Goal: Task Accomplishment & Management: Manage account settings

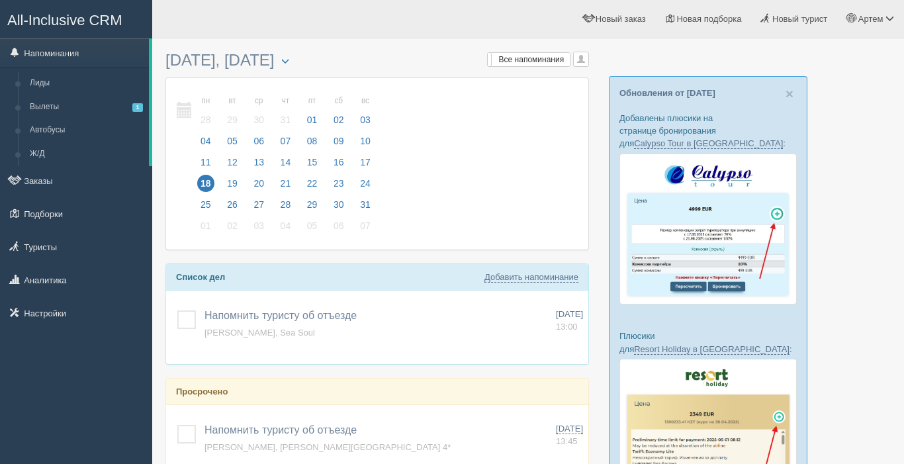
scroll to position [226, 0]
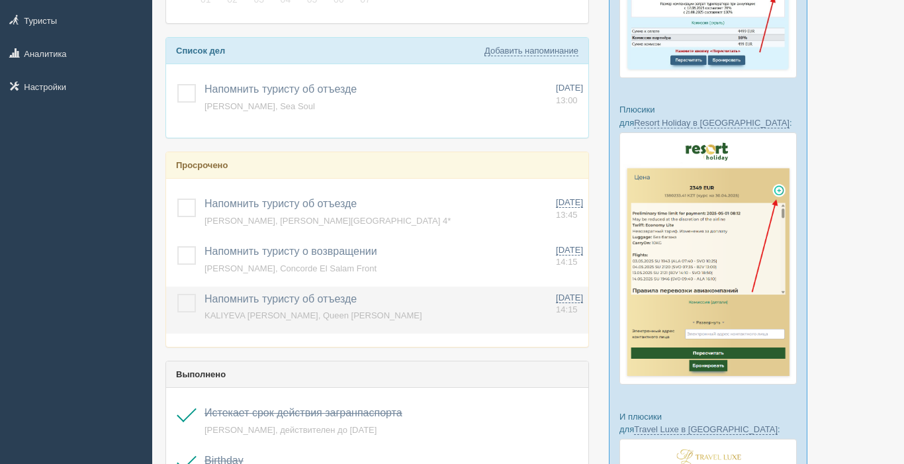
click at [177, 294] on label at bounding box center [177, 294] width 0 height 0
click at [0, 0] on input "checkbox" at bounding box center [0, 0] width 0 height 0
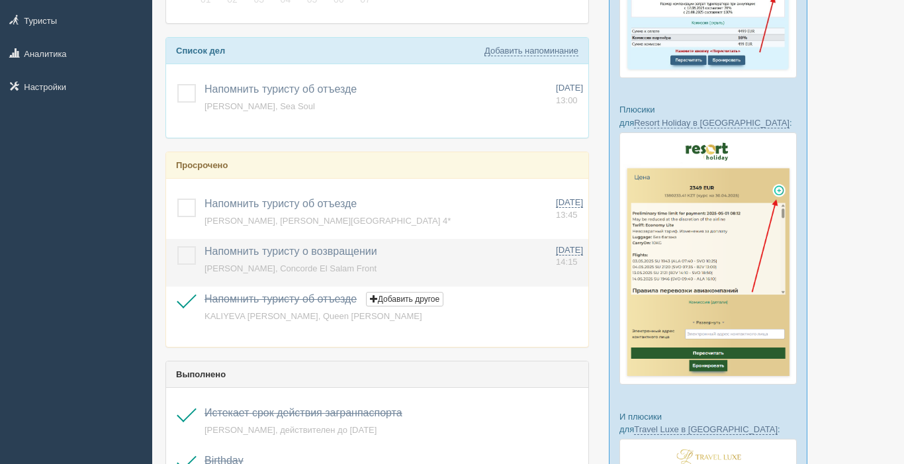
click at [177, 246] on label at bounding box center [177, 246] width 0 height 0
click at [0, 0] on input "checkbox" at bounding box center [0, 0] width 0 height 0
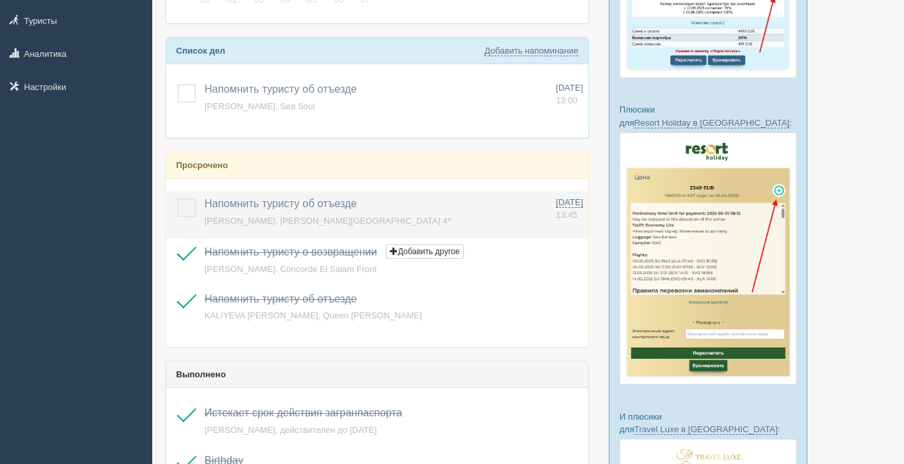
click at [177, 199] on label at bounding box center [177, 199] width 0 height 0
click at [0, 0] on input "checkbox" at bounding box center [0, 0] width 0 height 0
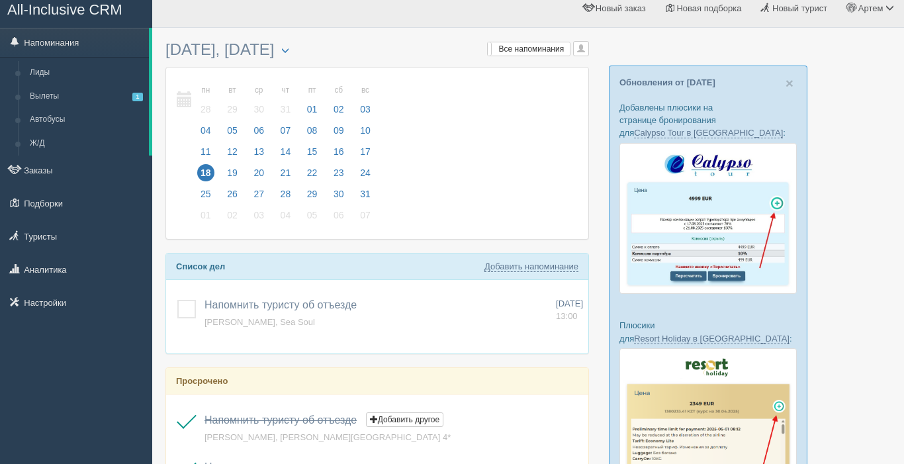
scroll to position [7, 0]
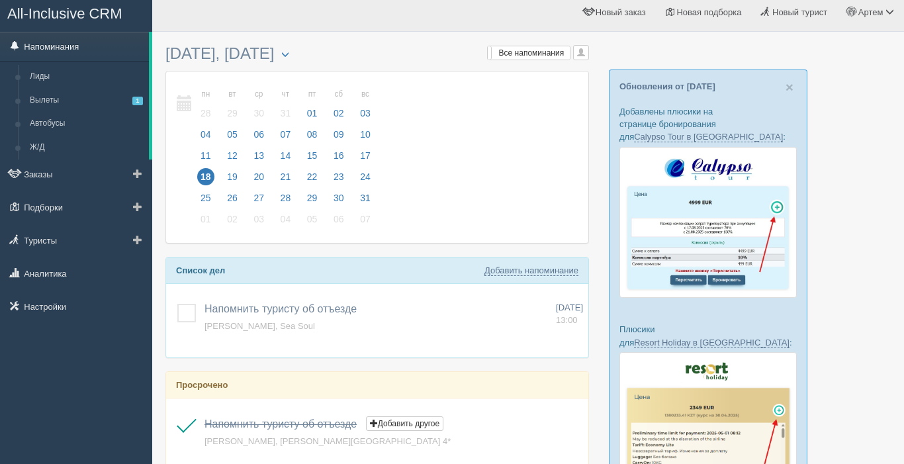
click at [68, 46] on link "Напоминания" at bounding box center [74, 46] width 149 height 29
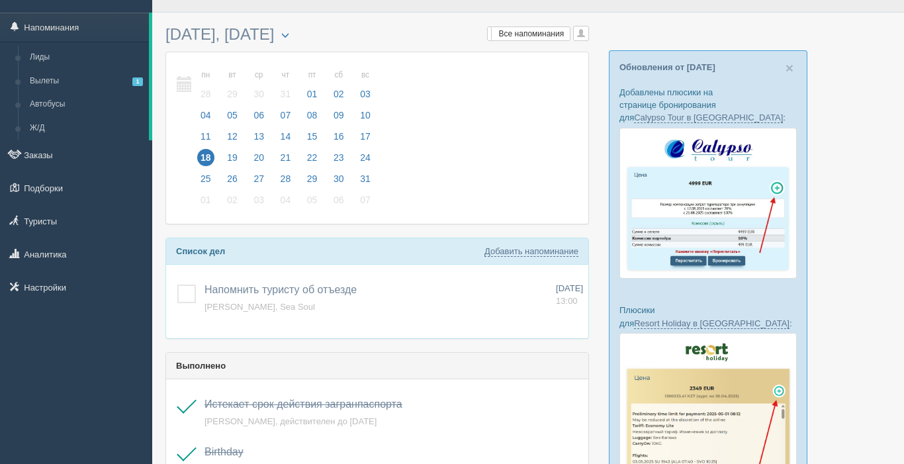
scroll to position [28, 0]
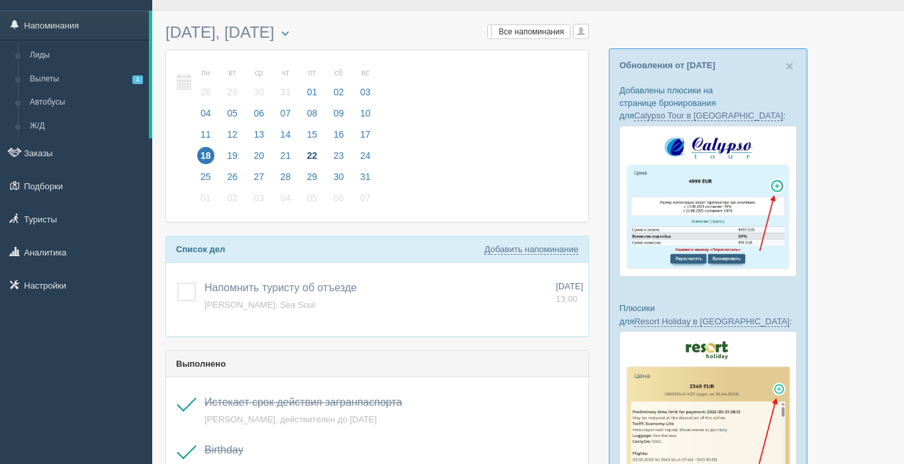
click at [312, 157] on span "22" at bounding box center [312, 155] width 17 height 17
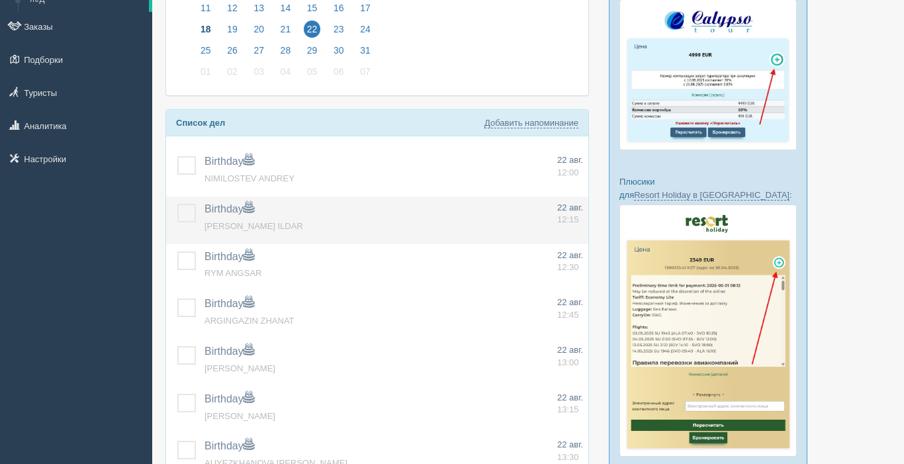
scroll to position [161, 0]
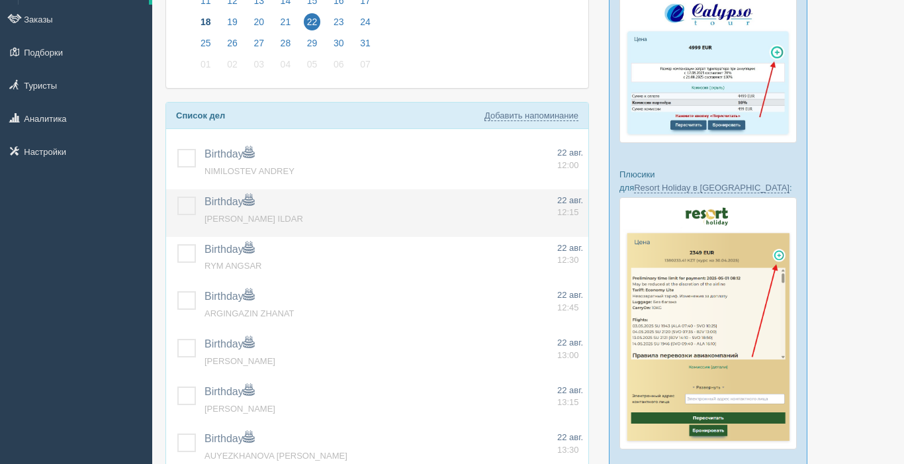
click at [177, 197] on label at bounding box center [177, 197] width 0 height 0
click at [0, 0] on input "checkbox" at bounding box center [0, 0] width 0 height 0
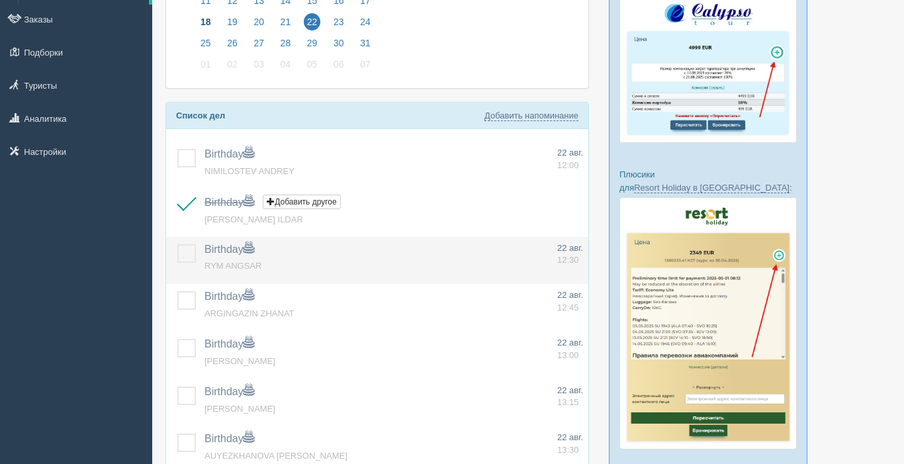
click at [177, 244] on label at bounding box center [177, 244] width 0 height 0
click at [0, 0] on input "checkbox" at bounding box center [0, 0] width 0 height 0
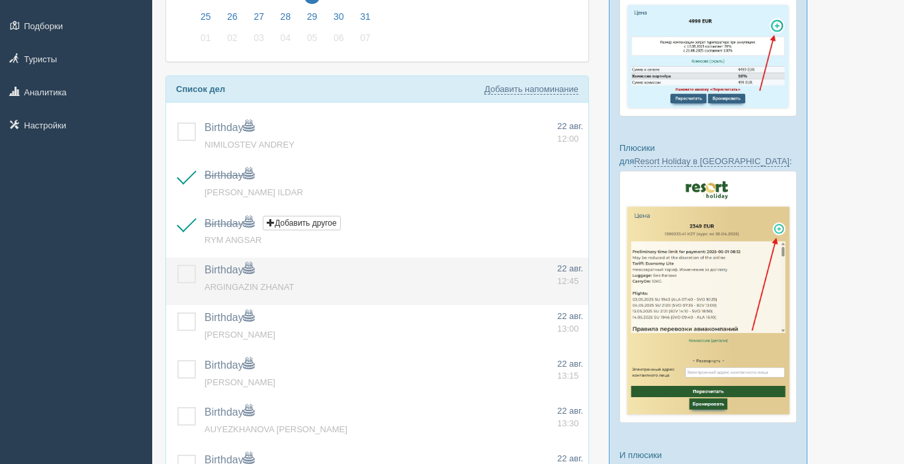
click at [177, 265] on label at bounding box center [177, 265] width 0 height 0
click at [0, 0] on input "checkbox" at bounding box center [0, 0] width 0 height 0
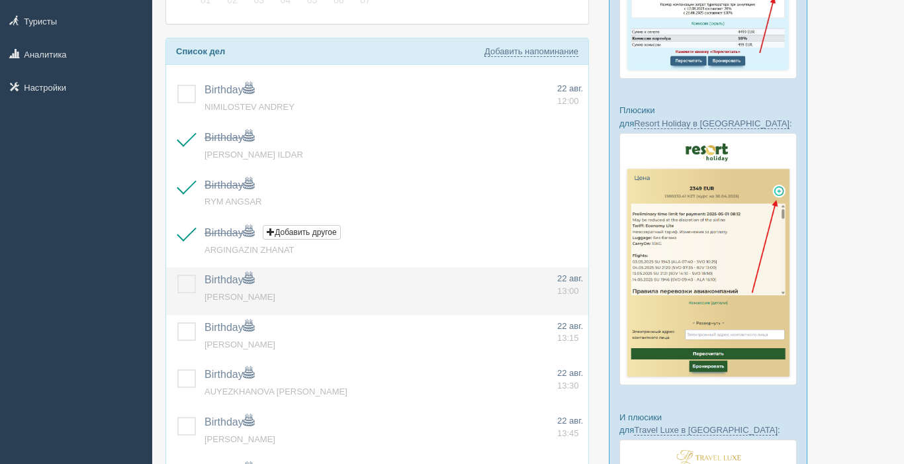
drag, startPoint x: 187, startPoint y: 278, endPoint x: 187, endPoint y: 289, distance: 10.6
click at [177, 275] on label at bounding box center [177, 275] width 0 height 0
click at [0, 0] on input "checkbox" at bounding box center [0, 0] width 0 height 0
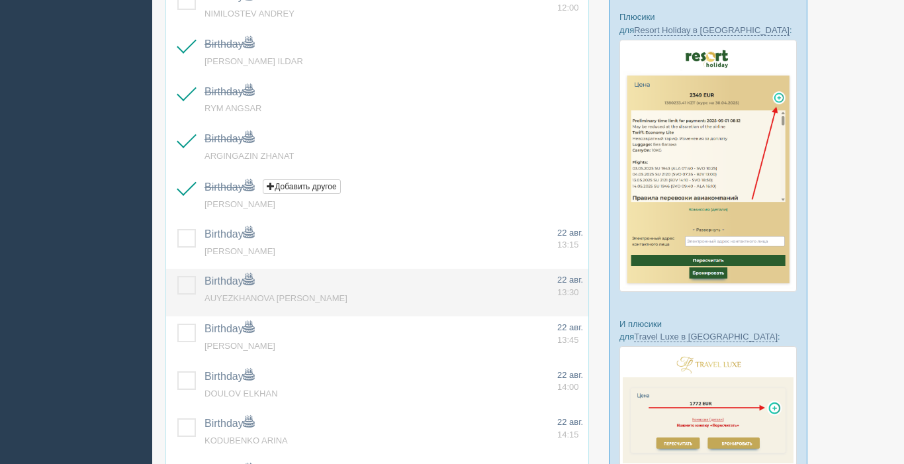
scroll to position [322, 0]
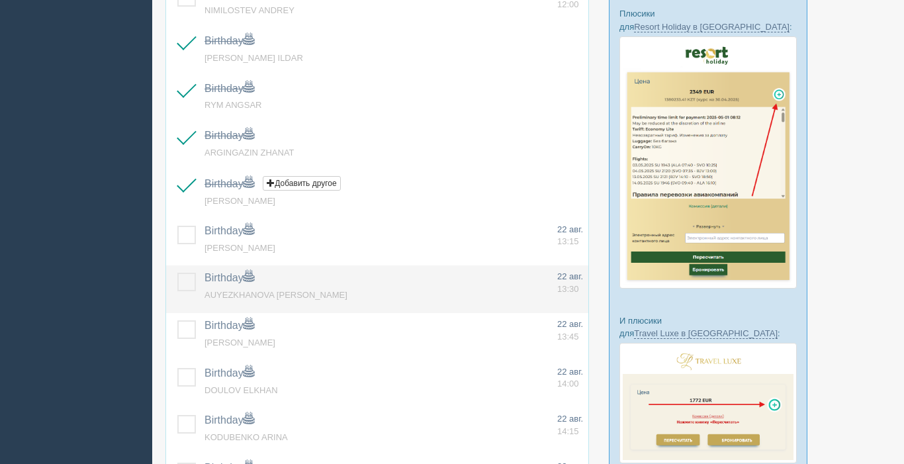
click at [177, 273] on label at bounding box center [177, 273] width 0 height 0
click at [0, 0] on input "checkbox" at bounding box center [0, 0] width 0 height 0
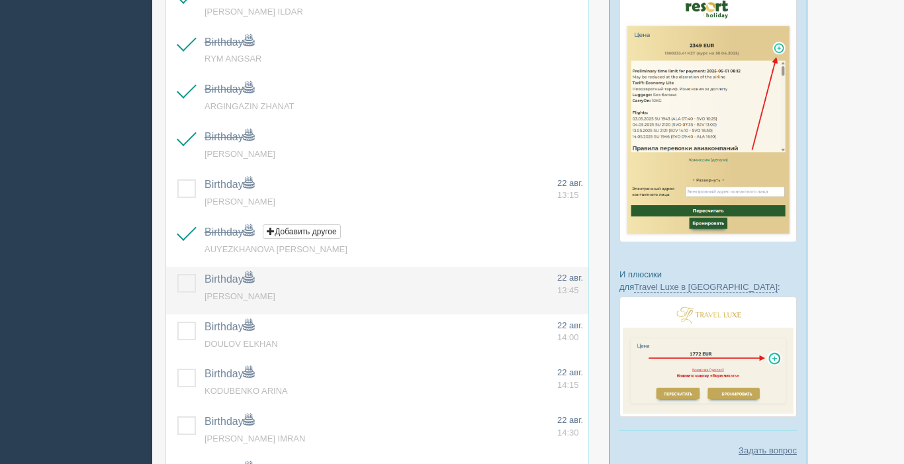
click at [177, 274] on label at bounding box center [177, 274] width 0 height 0
click at [0, 0] on input "checkbox" at bounding box center [0, 0] width 0 height 0
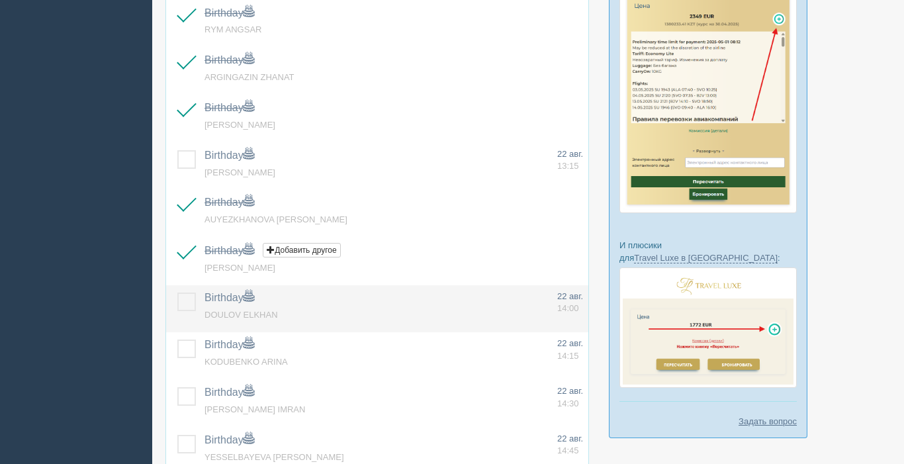
click at [177, 292] on label at bounding box center [177, 292] width 0 height 0
click at [0, 0] on input "checkbox" at bounding box center [0, 0] width 0 height 0
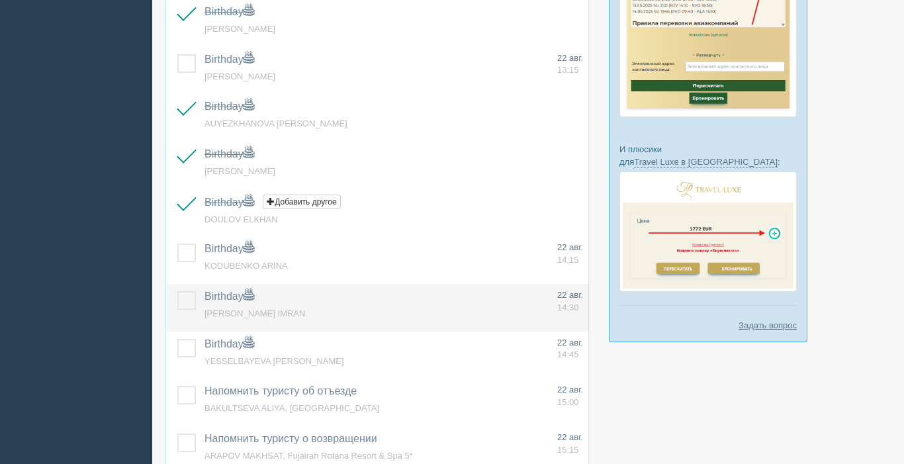
scroll to position [497, 0]
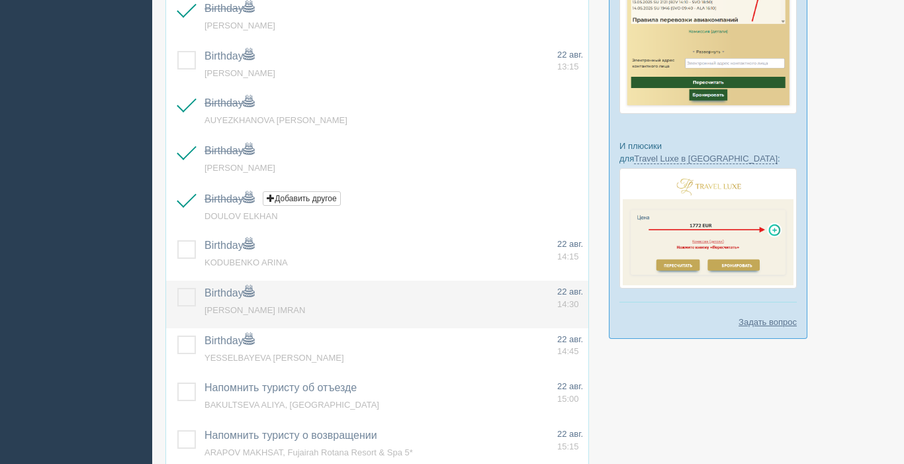
click at [177, 288] on label at bounding box center [177, 288] width 0 height 0
click at [0, 0] on input "checkbox" at bounding box center [0, 0] width 0 height 0
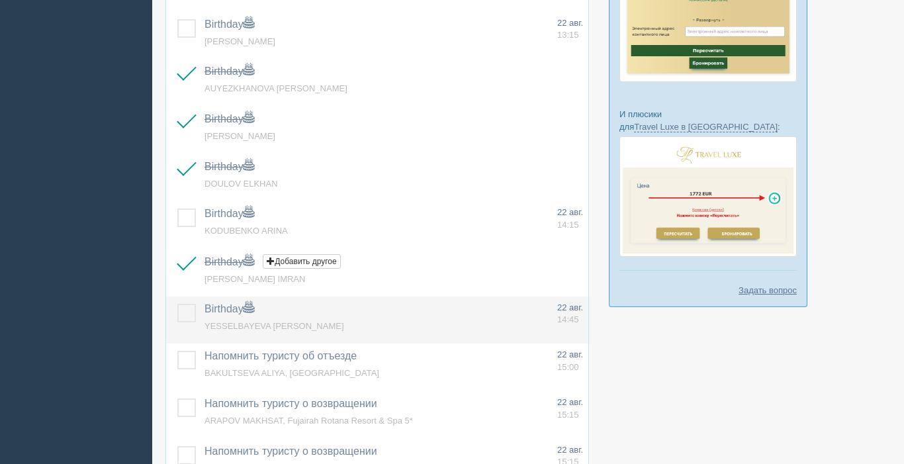
scroll to position [538, 0]
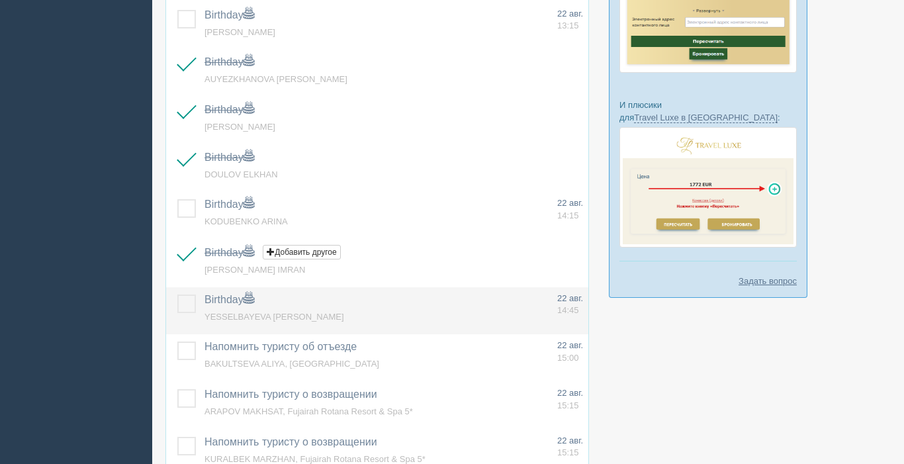
click at [177, 294] on label at bounding box center [177, 294] width 0 height 0
click at [0, 0] on input "checkbox" at bounding box center [0, 0] width 0 height 0
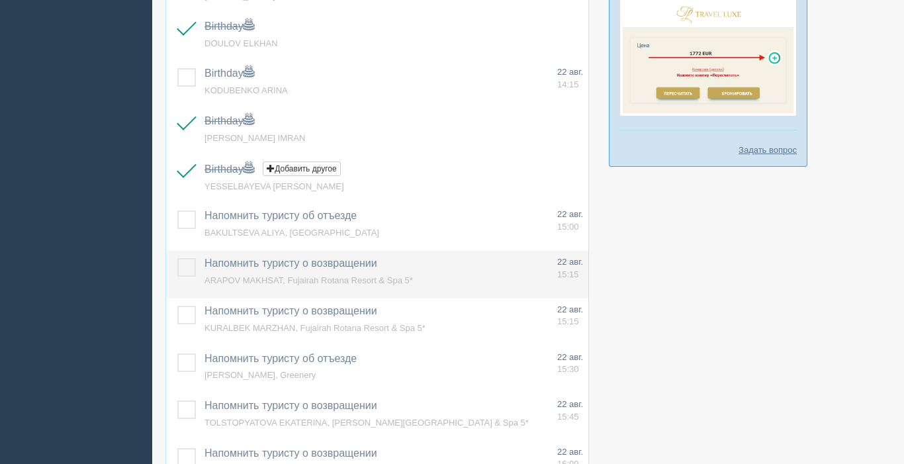
scroll to position [674, 0]
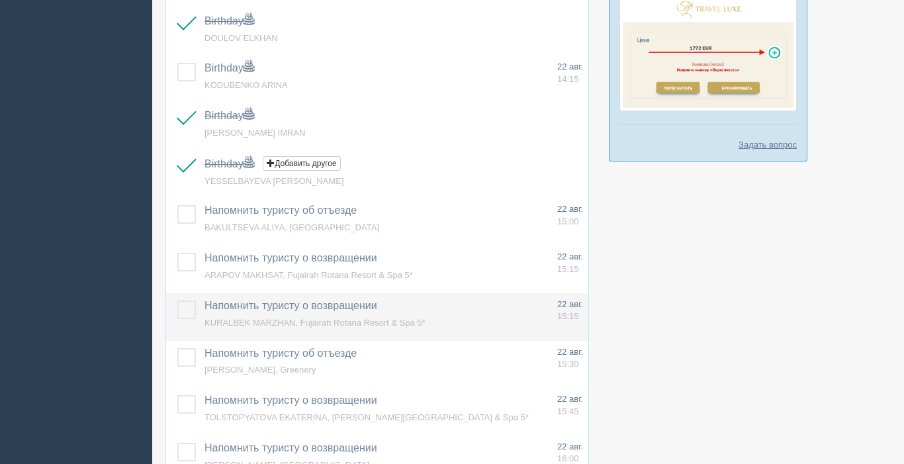
click at [176, 307] on td at bounding box center [182, 317] width 33 height 48
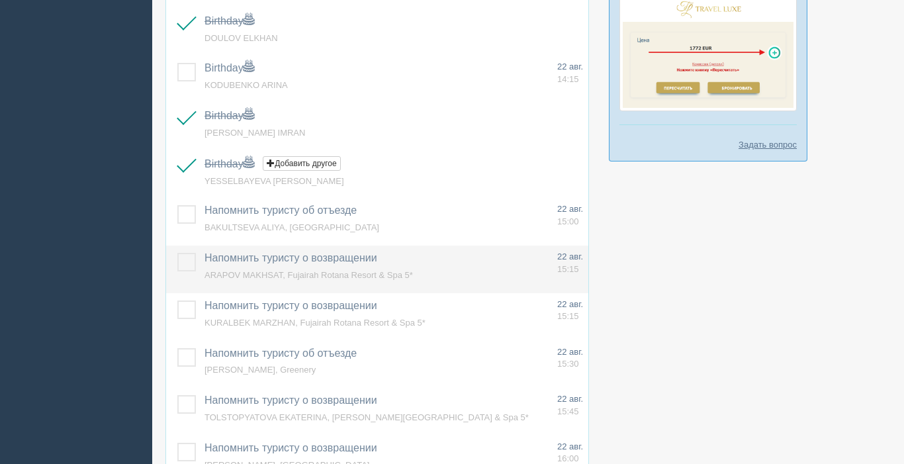
drag, startPoint x: 184, startPoint y: 259, endPoint x: 190, endPoint y: 275, distance: 17.6
click at [177, 253] on label at bounding box center [177, 253] width 0 height 0
click at [0, 0] on input "checkbox" at bounding box center [0, 0] width 0 height 0
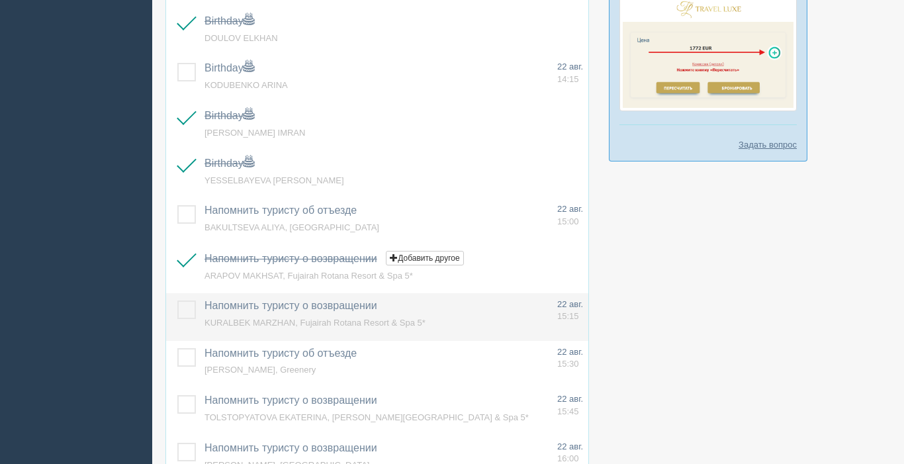
click at [177, 300] on label at bounding box center [177, 300] width 0 height 0
click at [0, 0] on input "checkbox" at bounding box center [0, 0] width 0 height 0
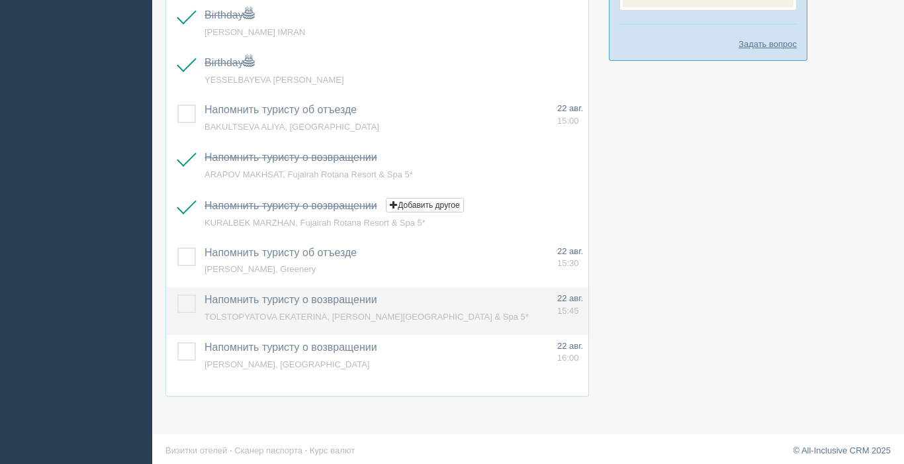
scroll to position [777, 0]
click at [177, 292] on label at bounding box center [177, 292] width 0 height 0
click at [0, 0] on input "checkbox" at bounding box center [0, 0] width 0 height 0
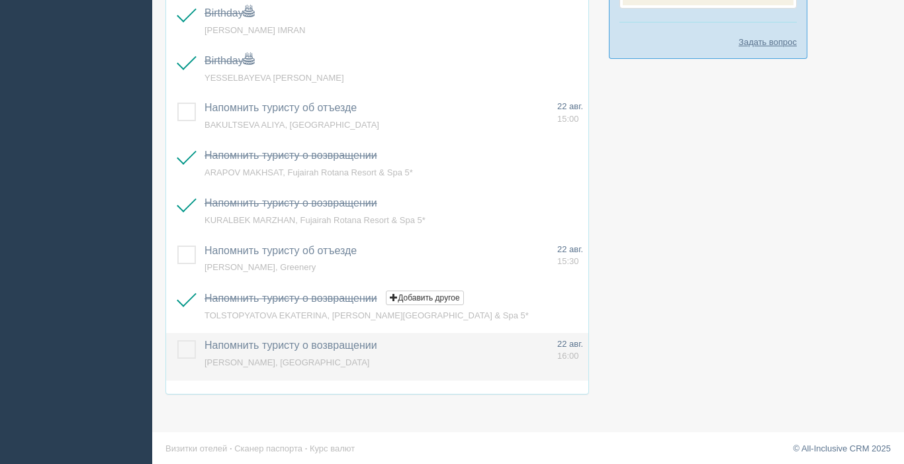
click at [177, 340] on label at bounding box center [177, 340] width 0 height 0
click at [0, 0] on input "checkbox" at bounding box center [0, 0] width 0 height 0
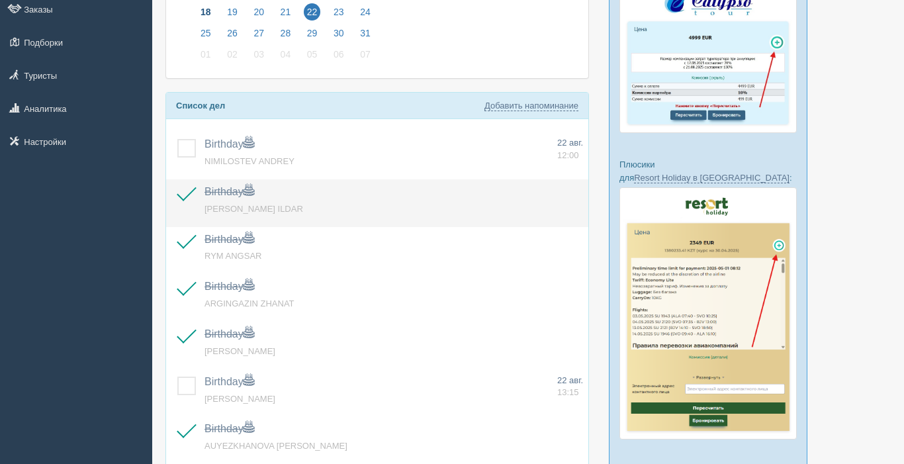
scroll to position [109, 0]
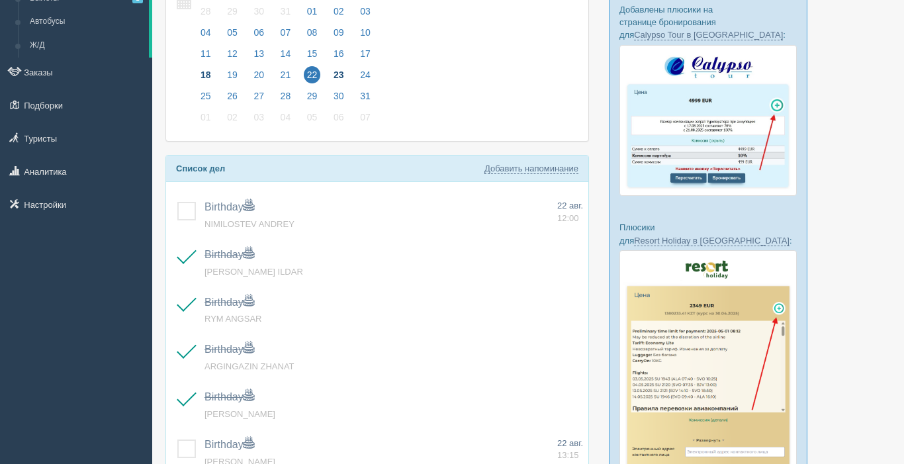
click at [336, 77] on span "23" at bounding box center [338, 74] width 17 height 17
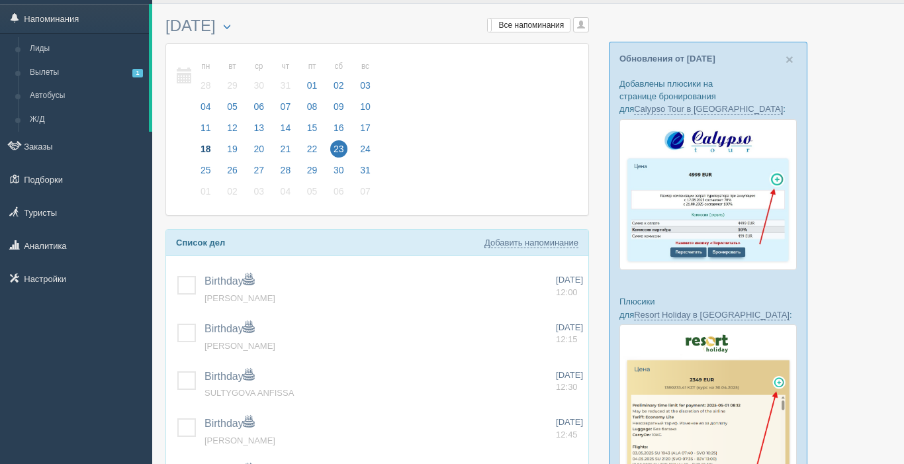
scroll to position [83, 0]
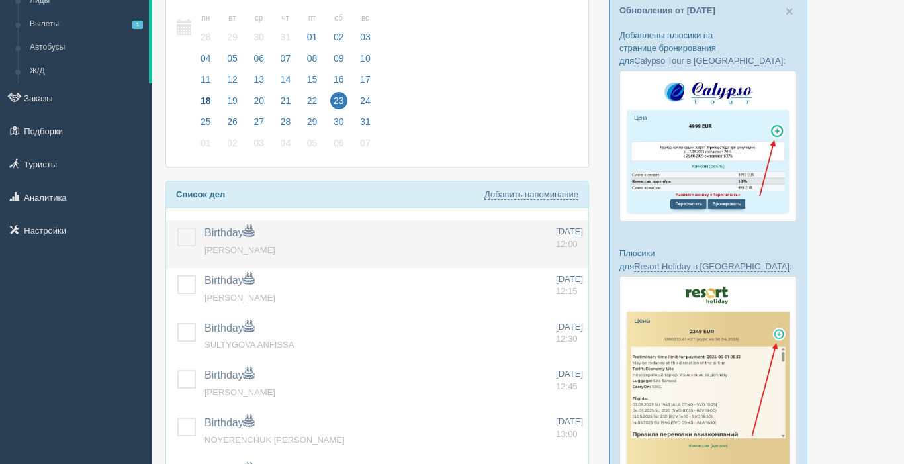
click at [177, 228] on label at bounding box center [177, 228] width 0 height 0
click at [0, 0] on input "checkbox" at bounding box center [0, 0] width 0 height 0
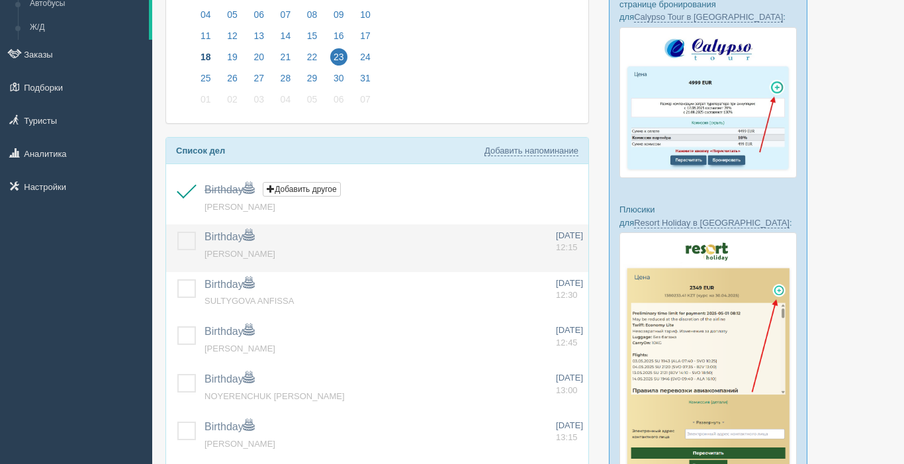
scroll to position [134, 0]
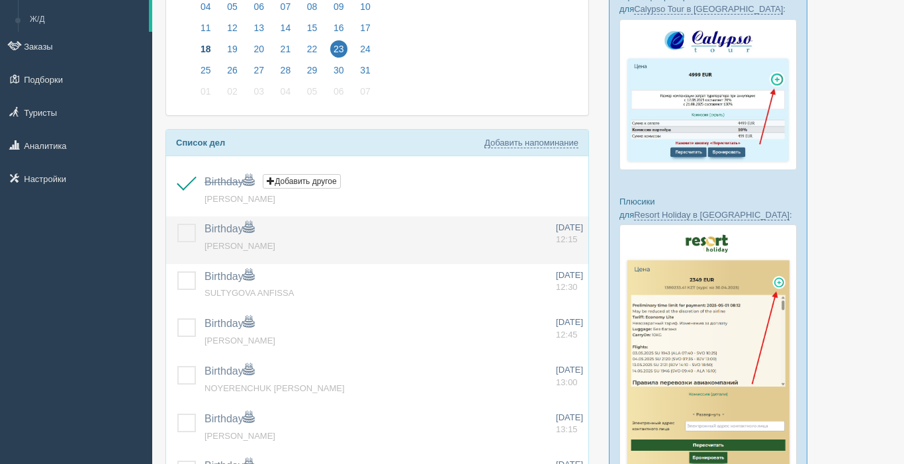
click at [177, 224] on label at bounding box center [177, 224] width 0 height 0
click at [0, 0] on input "checkbox" at bounding box center [0, 0] width 0 height 0
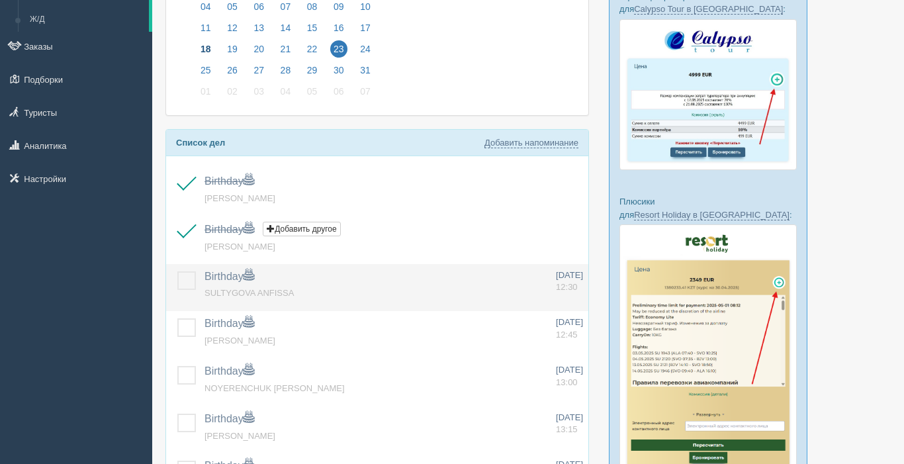
click at [177, 271] on label at bounding box center [177, 271] width 0 height 0
click at [0, 0] on input "checkbox" at bounding box center [0, 0] width 0 height 0
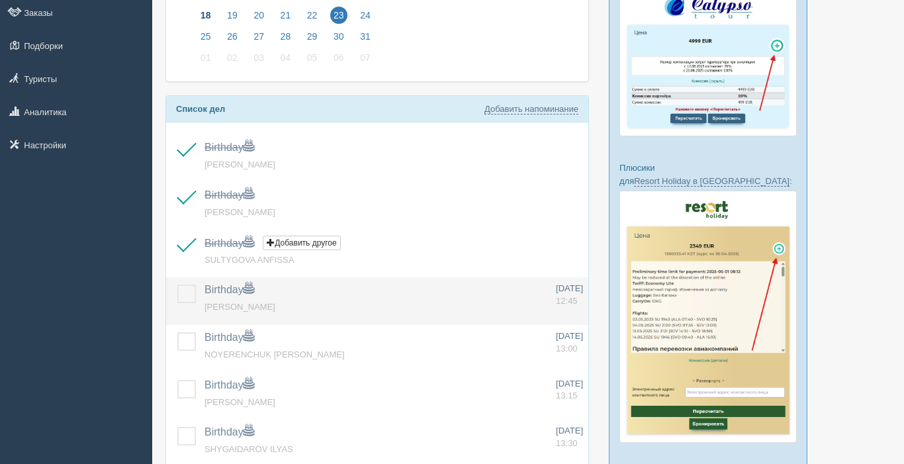
click at [177, 285] on label at bounding box center [177, 285] width 0 height 0
click at [0, 0] on input "checkbox" at bounding box center [0, 0] width 0 height 0
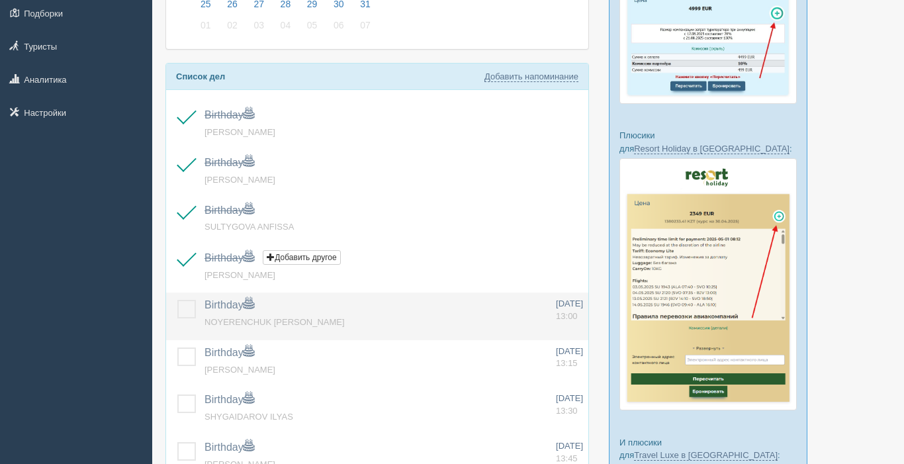
click at [177, 300] on label at bounding box center [177, 300] width 0 height 0
click at [0, 0] on input "checkbox" at bounding box center [0, 0] width 0 height 0
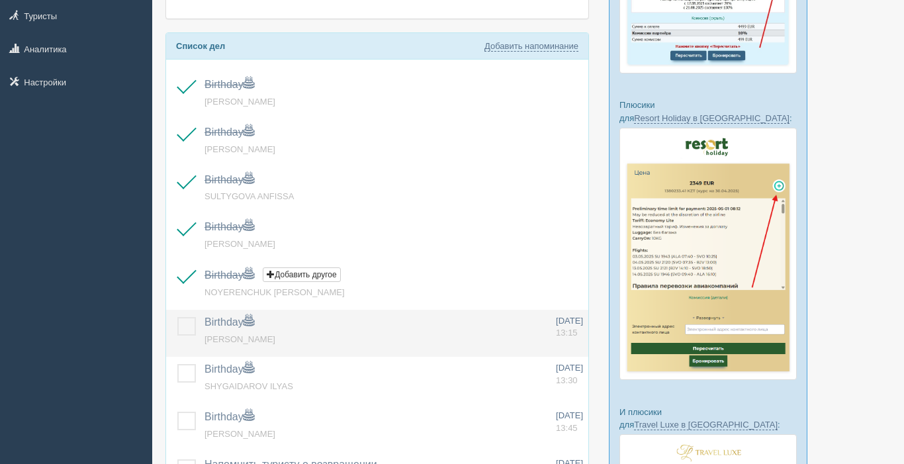
click at [177, 317] on label at bounding box center [177, 317] width 0 height 0
click at [0, 0] on input "checkbox" at bounding box center [0, 0] width 0 height 0
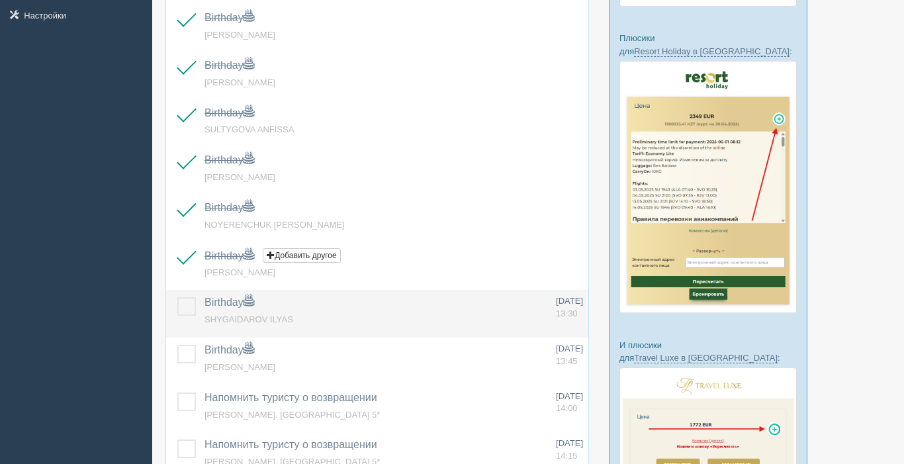
scroll to position [298, 0]
click at [177, 296] on label at bounding box center [177, 296] width 0 height 0
click at [0, 0] on input "checkbox" at bounding box center [0, 0] width 0 height 0
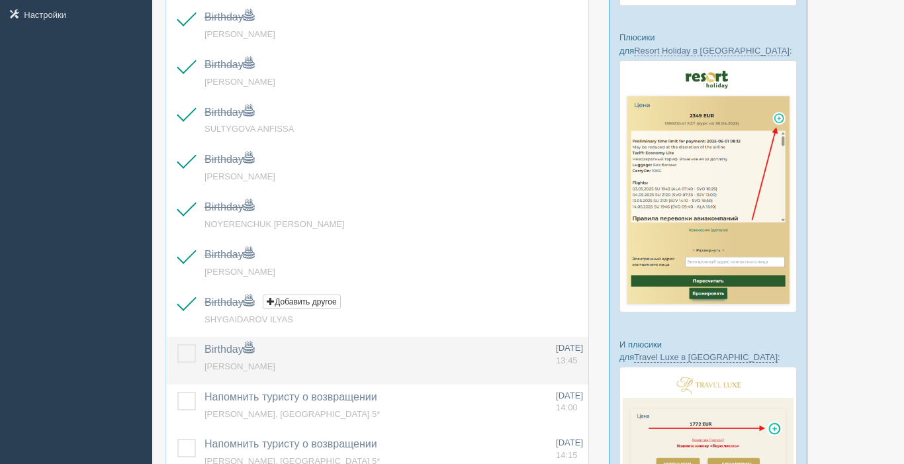
click at [177, 344] on label at bounding box center [177, 344] width 0 height 0
click at [0, 0] on input "checkbox" at bounding box center [0, 0] width 0 height 0
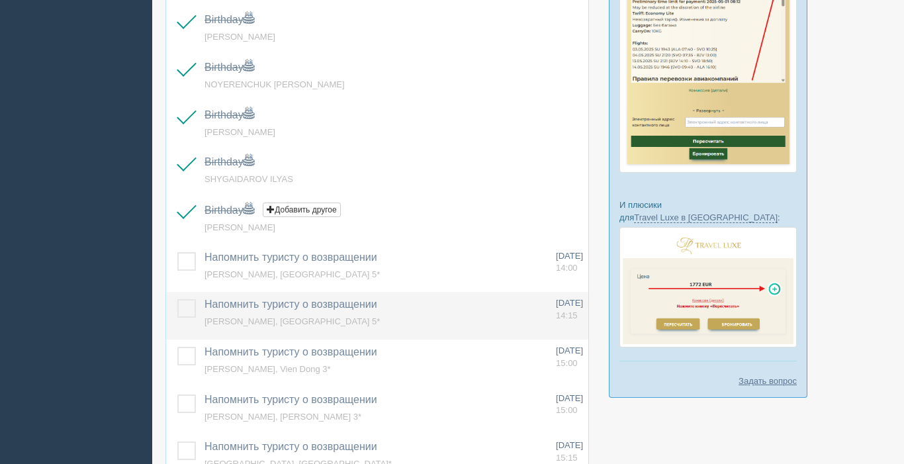
scroll to position [439, 0]
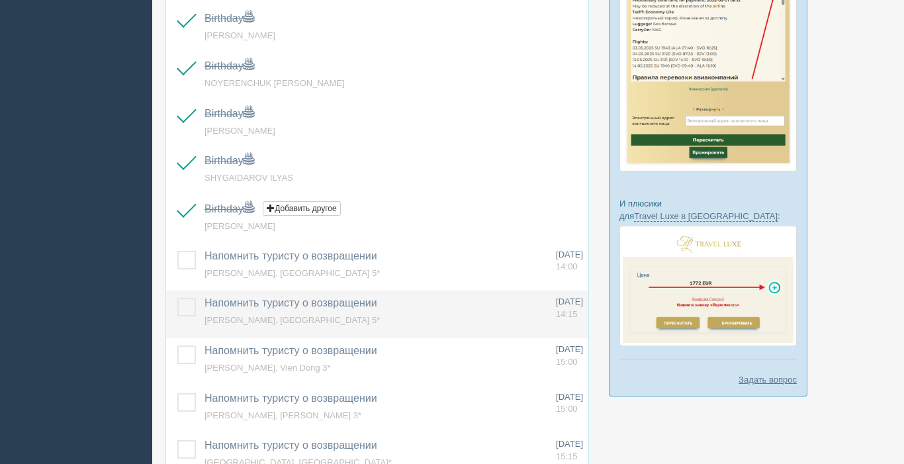
drag, startPoint x: 187, startPoint y: 262, endPoint x: 182, endPoint y: 300, distance: 38.7
click at [177, 251] on label at bounding box center [177, 251] width 0 height 0
click at [0, 0] on input "checkbox" at bounding box center [0, 0] width 0 height 0
click at [177, 298] on label at bounding box center [177, 298] width 0 height 0
click at [0, 0] on input "checkbox" at bounding box center [0, 0] width 0 height 0
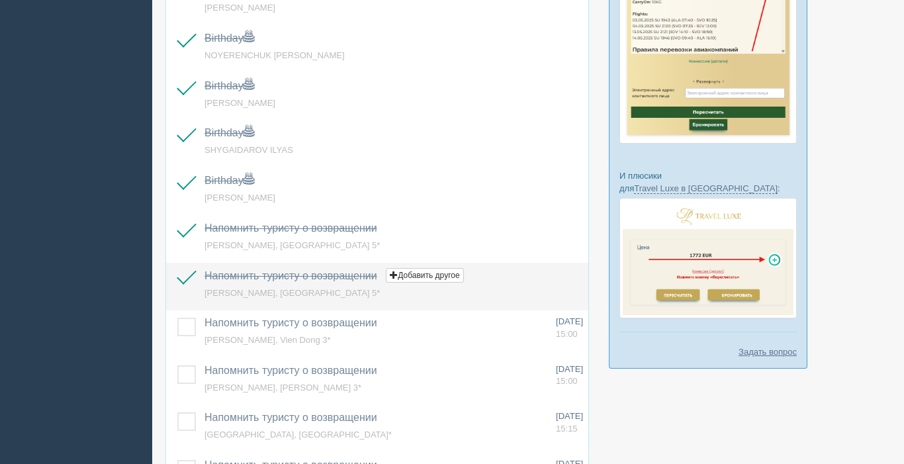
scroll to position [476, 0]
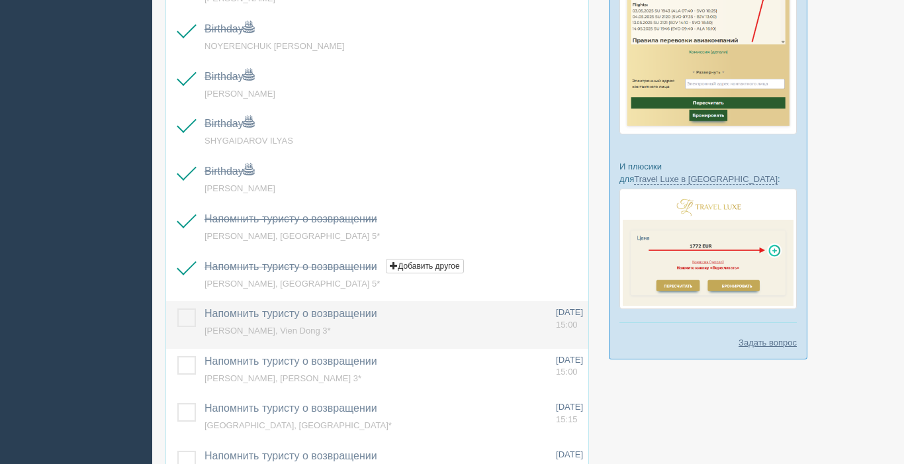
click at [177, 308] on label at bounding box center [177, 308] width 0 height 0
click at [0, 0] on input "checkbox" at bounding box center [0, 0] width 0 height 0
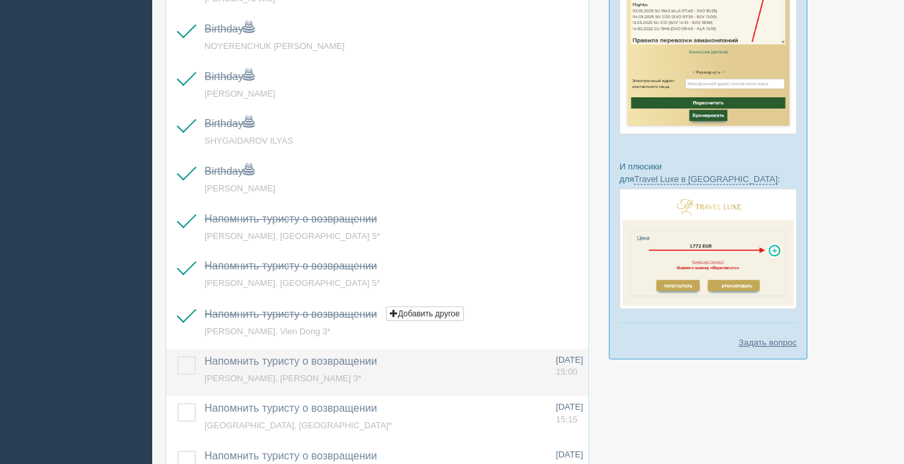
click at [177, 356] on label at bounding box center [177, 356] width 0 height 0
click at [0, 0] on input "checkbox" at bounding box center [0, 0] width 0 height 0
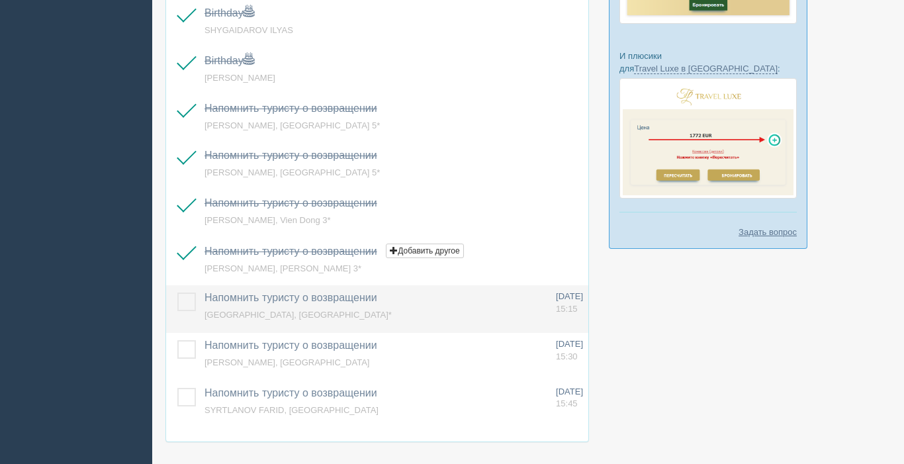
scroll to position [588, 0]
drag, startPoint x: 185, startPoint y: 302, endPoint x: 191, endPoint y: 327, distance: 25.1
click at [177, 292] on label at bounding box center [177, 292] width 0 height 0
click at [0, 0] on input "checkbox" at bounding box center [0, 0] width 0 height 0
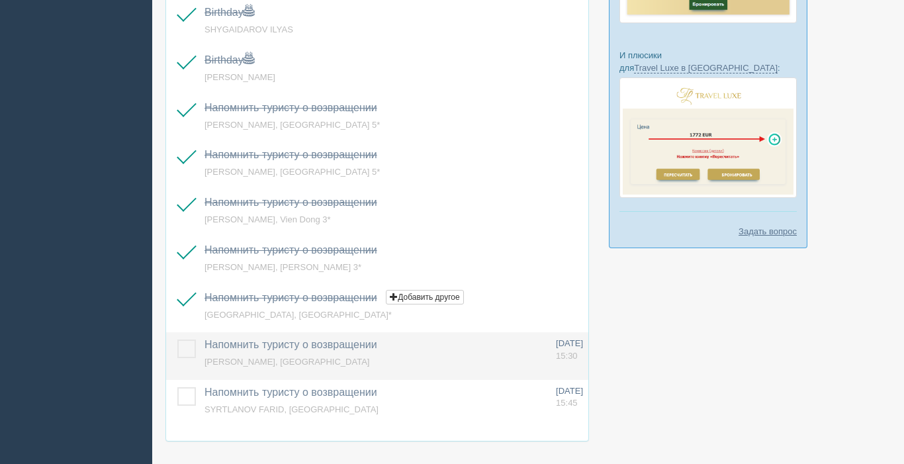
click at [177, 339] on label at bounding box center [177, 339] width 0 height 0
click at [0, 0] on input "checkbox" at bounding box center [0, 0] width 0 height 0
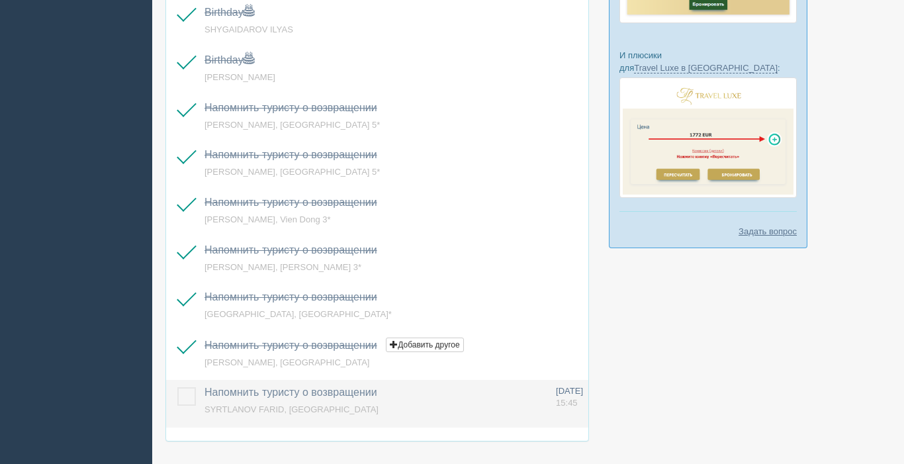
click at [177, 387] on label at bounding box center [177, 387] width 0 height 0
click at [0, 0] on input "checkbox" at bounding box center [0, 0] width 0 height 0
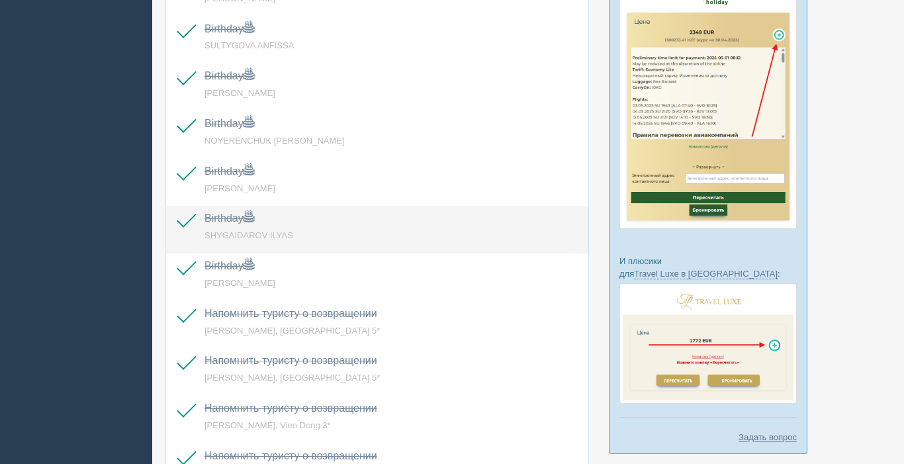
scroll to position [98, 0]
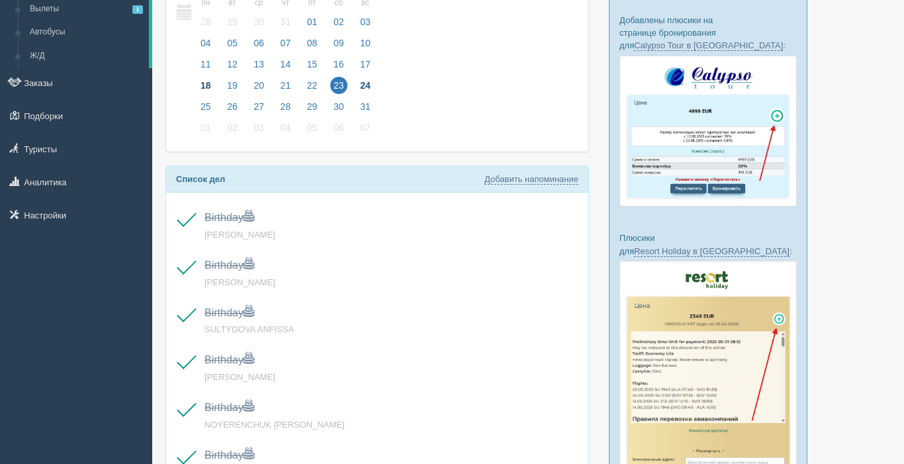
click at [371, 85] on span "24" at bounding box center [365, 85] width 17 height 17
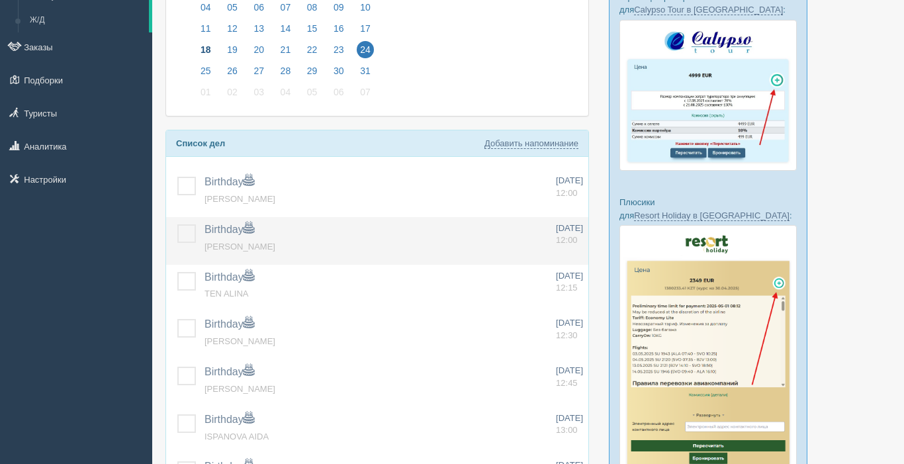
scroll to position [136, 0]
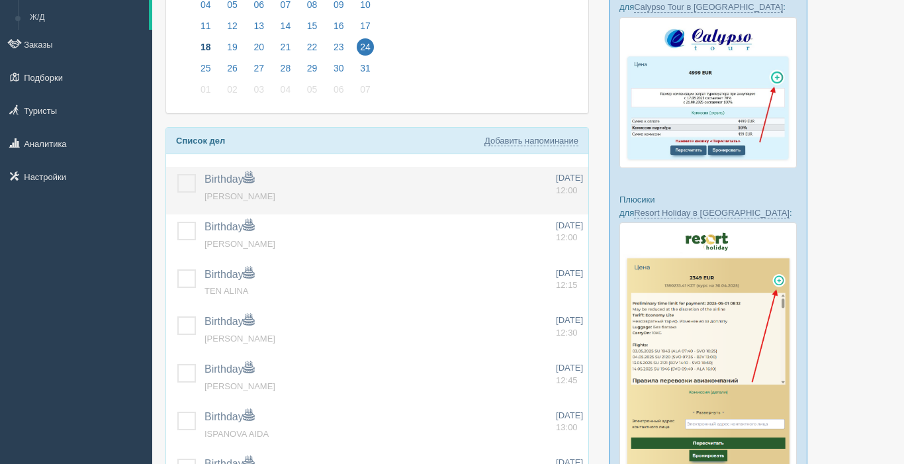
click at [177, 174] on label at bounding box center [177, 174] width 0 height 0
click at [0, 0] on input "checkbox" at bounding box center [0, 0] width 0 height 0
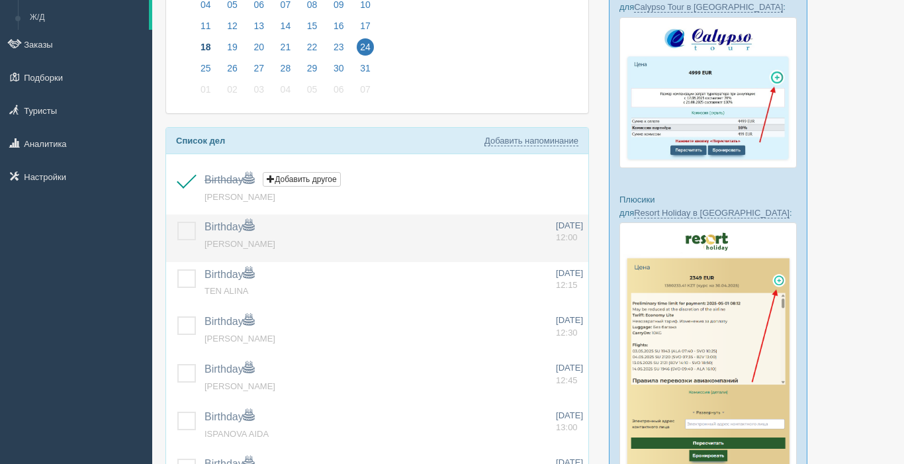
drag, startPoint x: 191, startPoint y: 242, endPoint x: 189, endPoint y: 249, distance: 8.1
click at [191, 242] on td at bounding box center [182, 238] width 33 height 48
drag, startPoint x: 184, startPoint y: 274, endPoint x: 187, endPoint y: 242, distance: 32.5
click at [177, 222] on label at bounding box center [177, 222] width 0 height 0
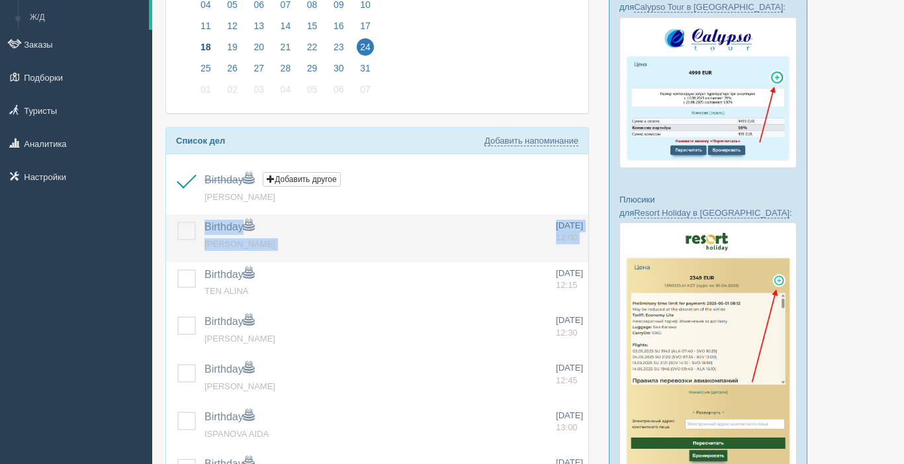
click at [0, 0] on input "checkbox" at bounding box center [0, 0] width 0 height 0
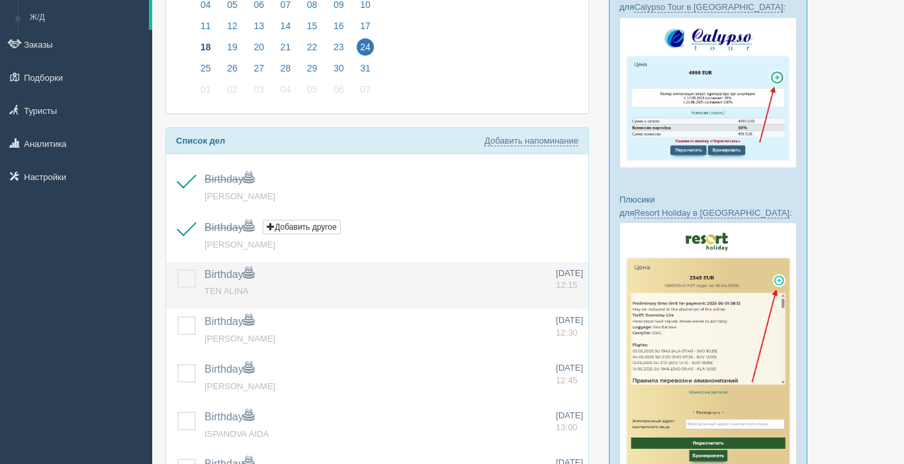
click at [177, 269] on label at bounding box center [177, 269] width 0 height 0
click at [0, 0] on input "checkbox" at bounding box center [0, 0] width 0 height 0
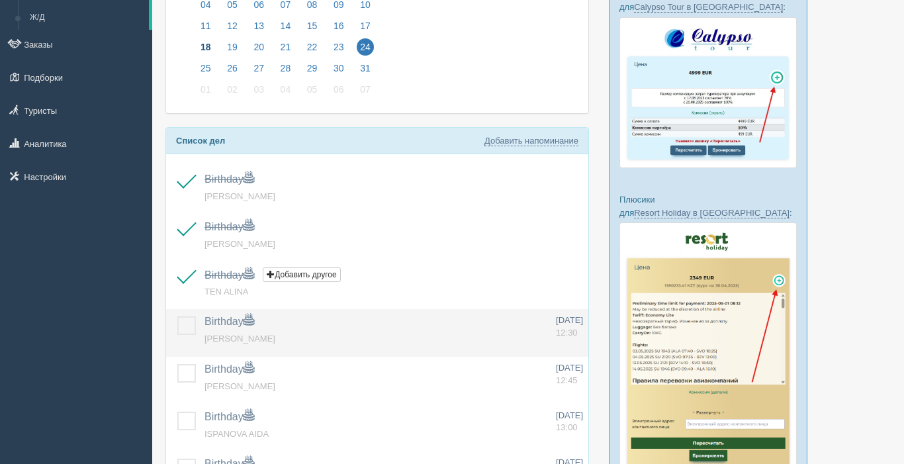
click at [177, 316] on label at bounding box center [177, 316] width 0 height 0
click at [0, 0] on input "checkbox" at bounding box center [0, 0] width 0 height 0
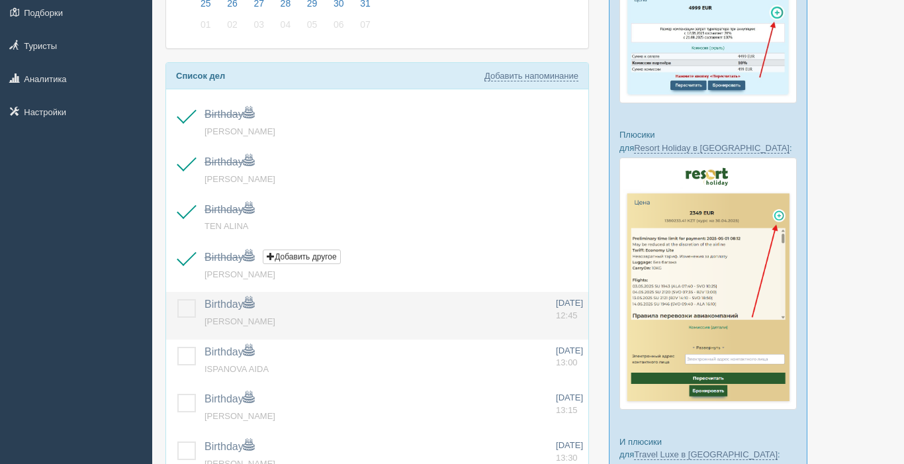
click at [177, 299] on label at bounding box center [177, 299] width 0 height 0
click at [0, 0] on input "checkbox" at bounding box center [0, 0] width 0 height 0
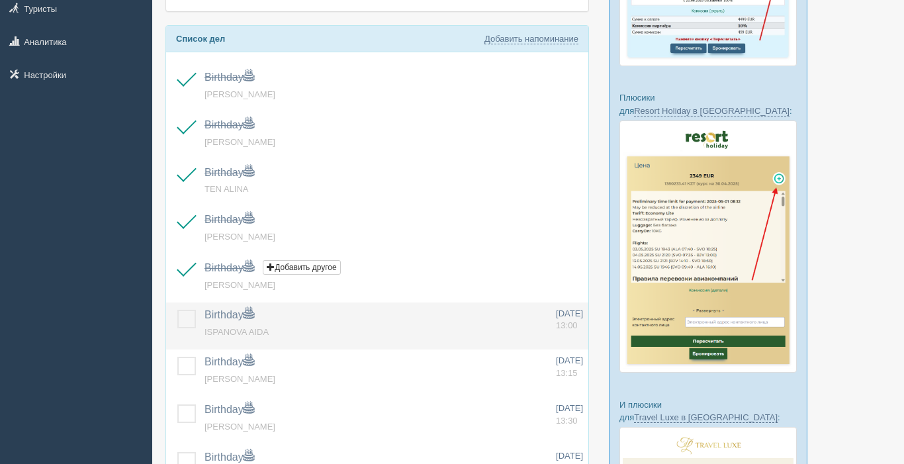
scroll to position [245, 0]
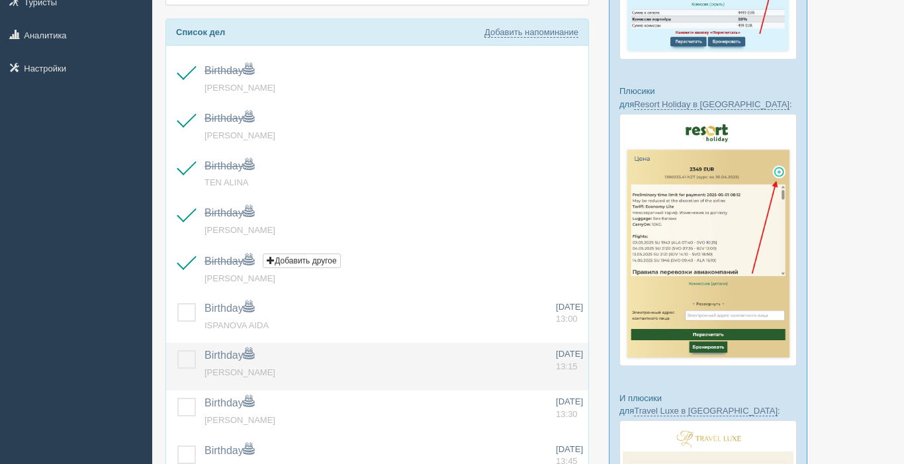
drag, startPoint x: 186, startPoint y: 318, endPoint x: 186, endPoint y: 353, distance: 35.1
click at [177, 303] on label at bounding box center [177, 303] width 0 height 0
click at [0, 0] on input "checkbox" at bounding box center [0, 0] width 0 height 0
click at [177, 350] on label at bounding box center [177, 350] width 0 height 0
click at [0, 0] on input "checkbox" at bounding box center [0, 0] width 0 height 0
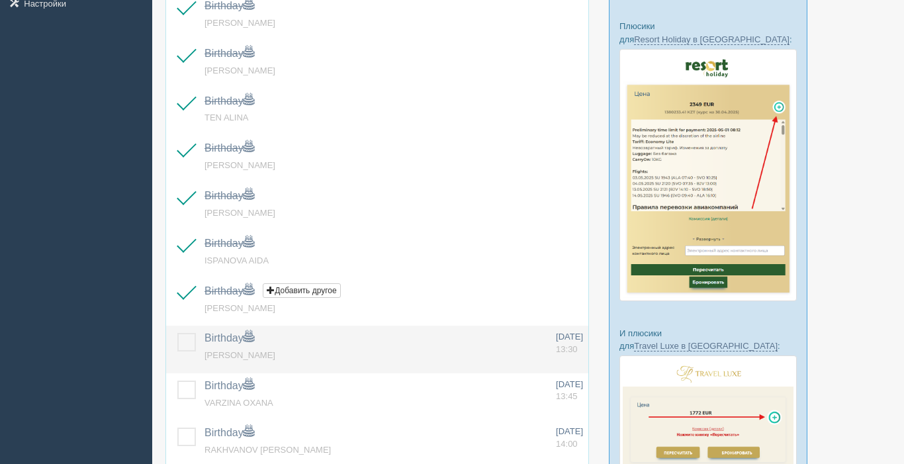
click at [177, 333] on label at bounding box center [177, 333] width 0 height 0
click at [0, 0] on input "checkbox" at bounding box center [0, 0] width 0 height 0
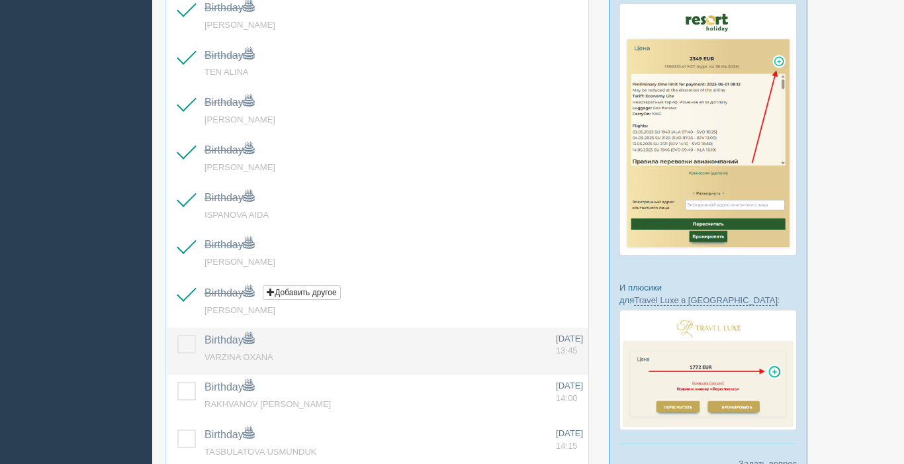
click at [177, 335] on label at bounding box center [177, 335] width 0 height 0
click at [0, 0] on input "checkbox" at bounding box center [0, 0] width 0 height 0
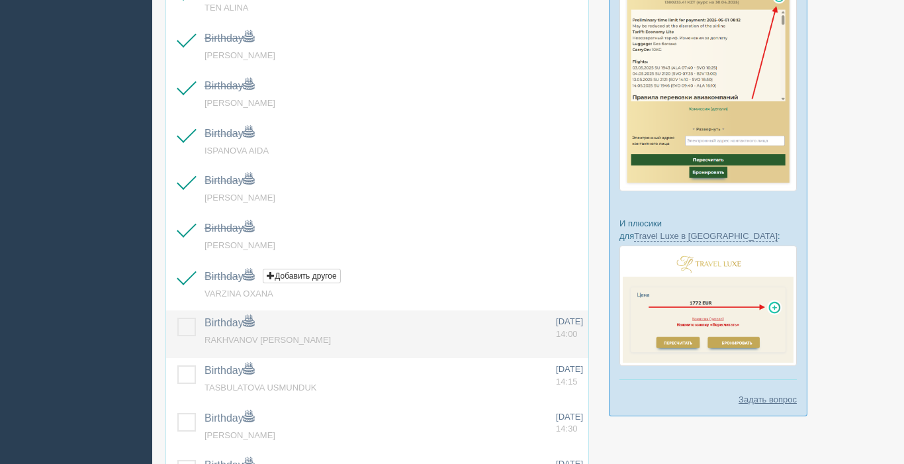
scroll to position [423, 0]
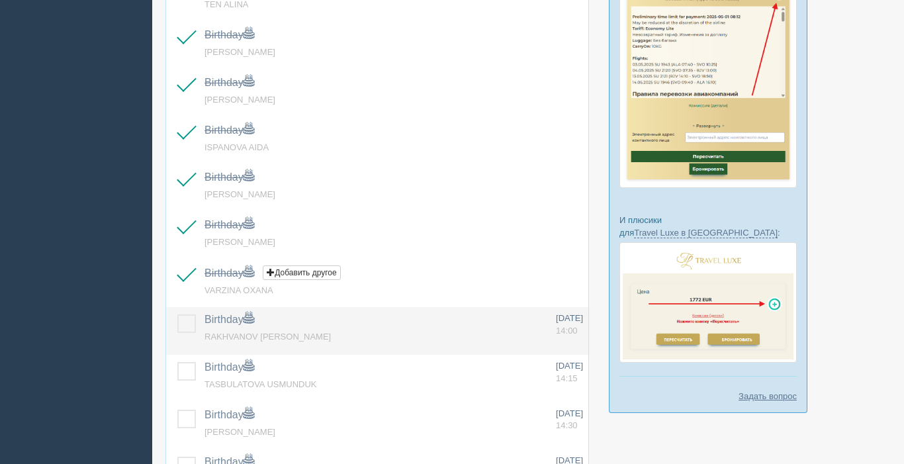
click at [177, 314] on label at bounding box center [177, 314] width 0 height 0
click at [0, 0] on input "checkbox" at bounding box center [0, 0] width 0 height 0
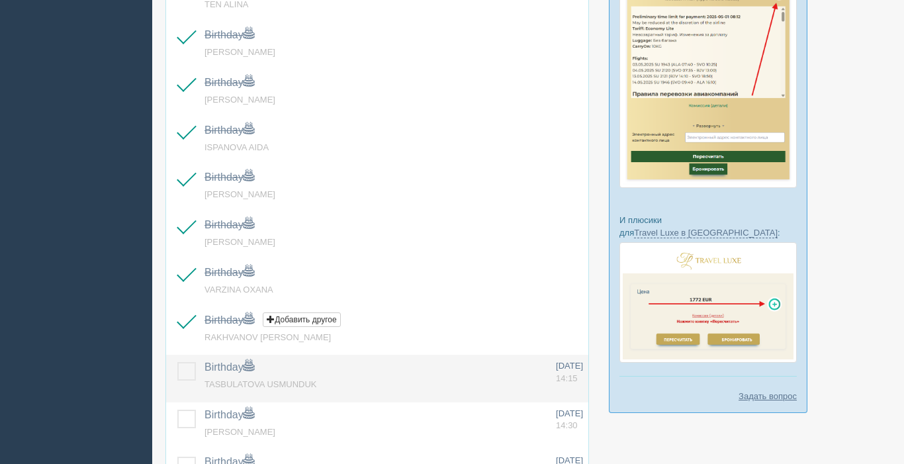
click at [177, 362] on label at bounding box center [177, 362] width 0 height 0
click at [0, 0] on input "checkbox" at bounding box center [0, 0] width 0 height 0
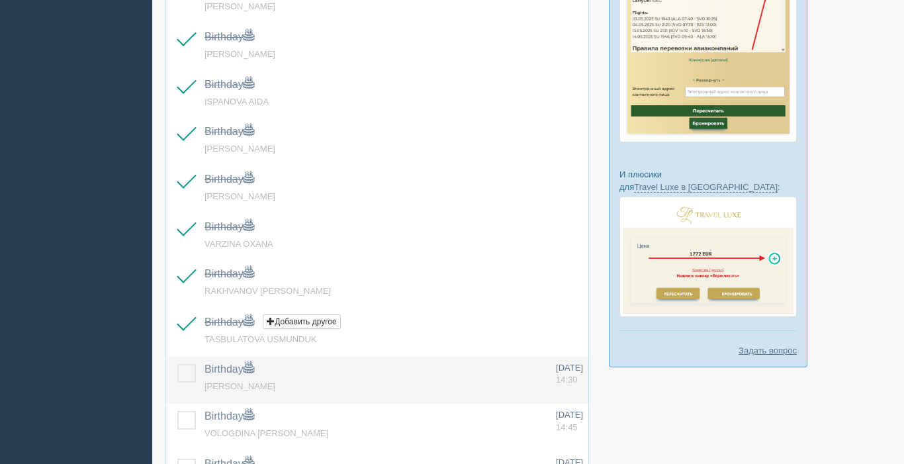
click at [177, 364] on label at bounding box center [177, 364] width 0 height 0
click at [0, 0] on input "checkbox" at bounding box center [0, 0] width 0 height 0
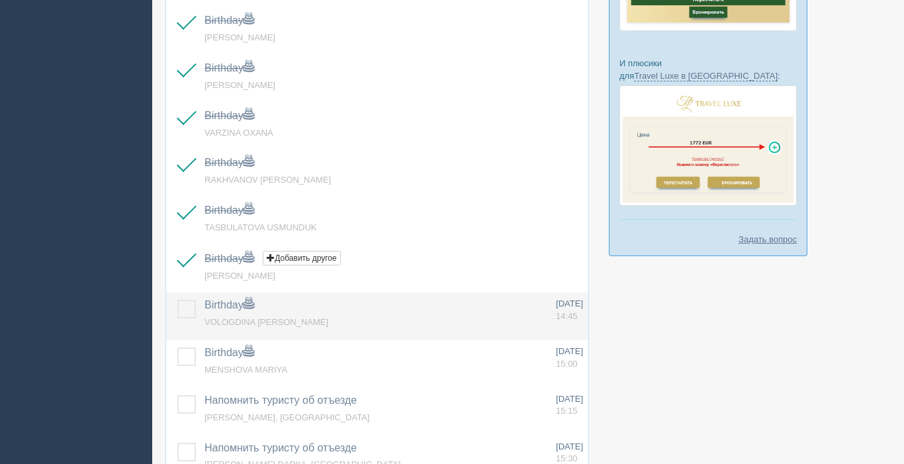
scroll to position [590, 0]
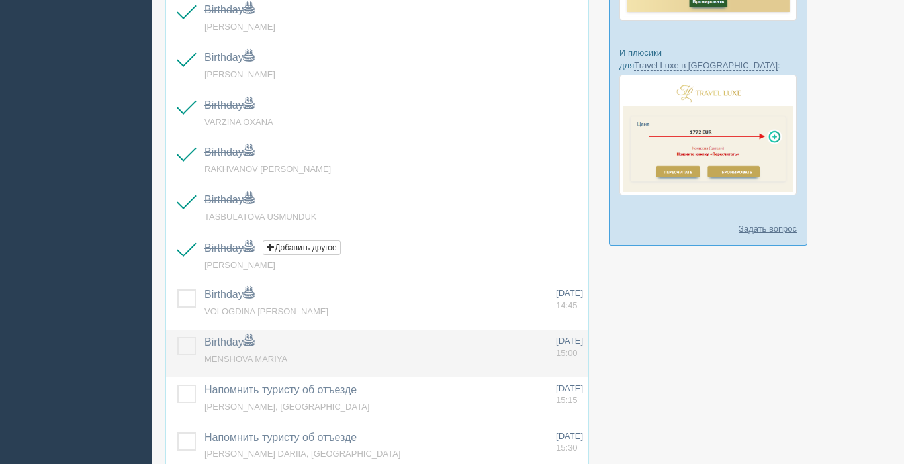
drag, startPoint x: 187, startPoint y: 347, endPoint x: 189, endPoint y: 358, distance: 10.8
click at [177, 337] on label at bounding box center [177, 337] width 0 height 0
click at [0, 0] on input "checkbox" at bounding box center [0, 0] width 0 height 0
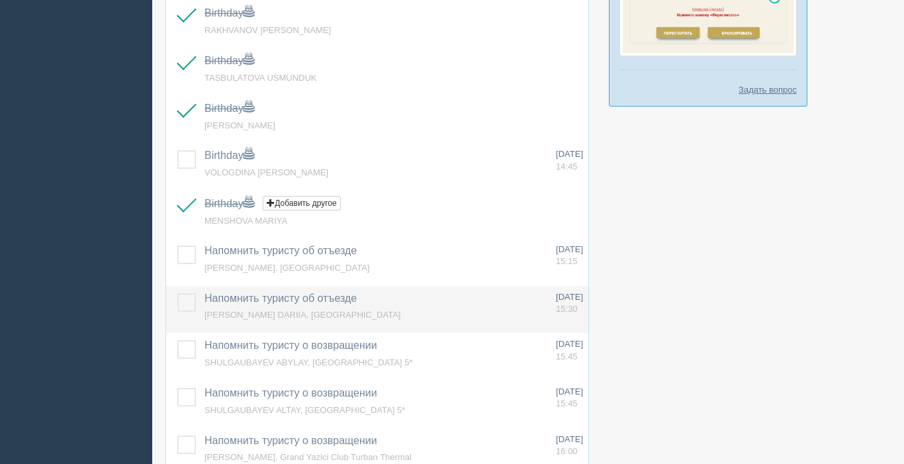
scroll to position [737, 0]
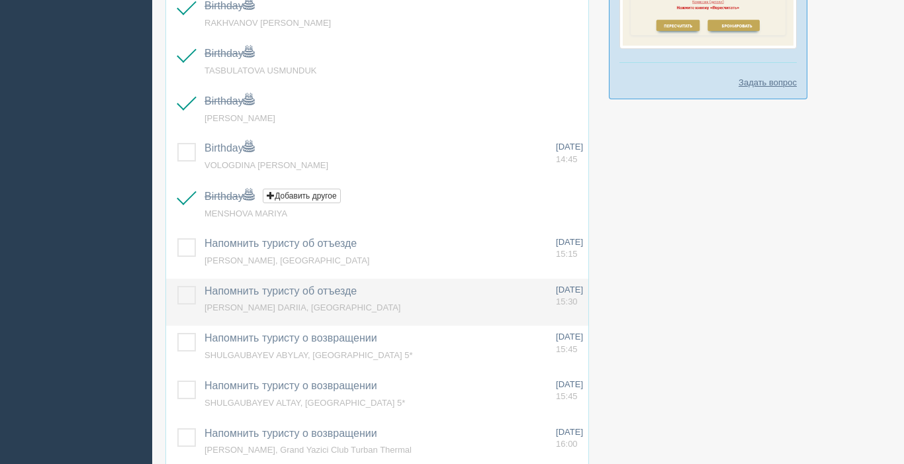
click at [177, 286] on label at bounding box center [177, 286] width 0 height 0
click at [0, 0] on input "checkbox" at bounding box center [0, 0] width 0 height 0
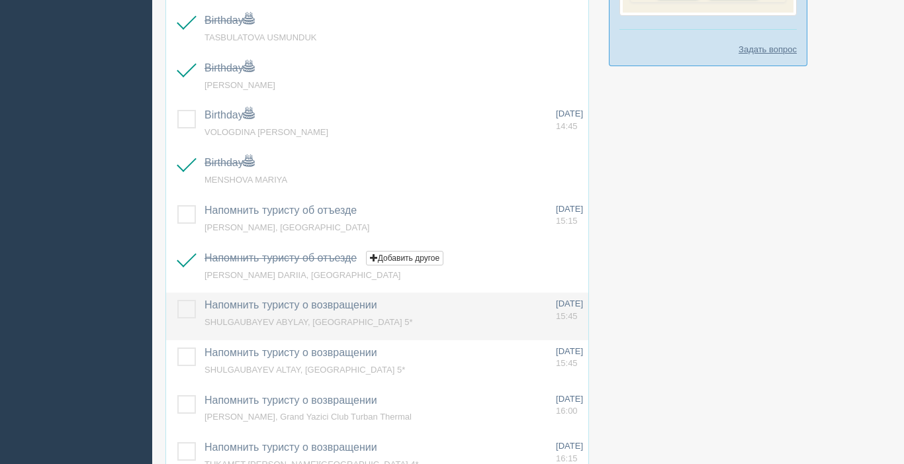
click at [177, 300] on label at bounding box center [177, 300] width 0 height 0
click at [0, 0] on input "checkbox" at bounding box center [0, 0] width 0 height 0
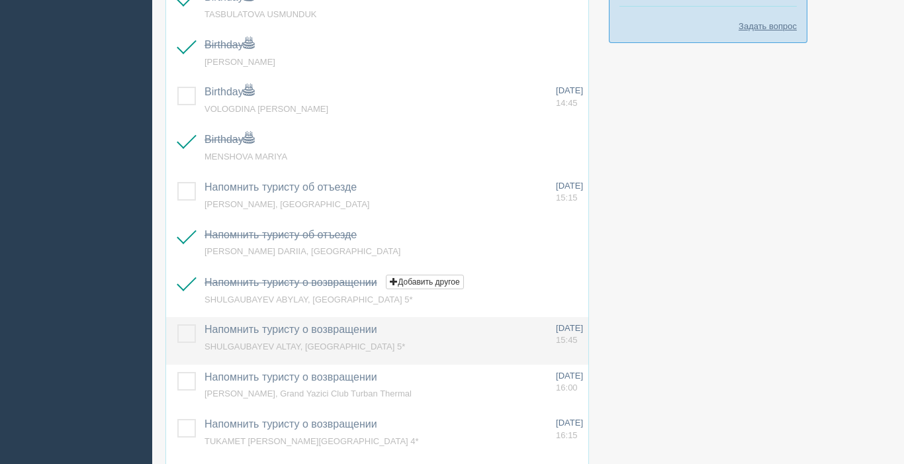
click at [177, 324] on label at bounding box center [177, 324] width 0 height 0
click at [0, 0] on input "checkbox" at bounding box center [0, 0] width 0 height 0
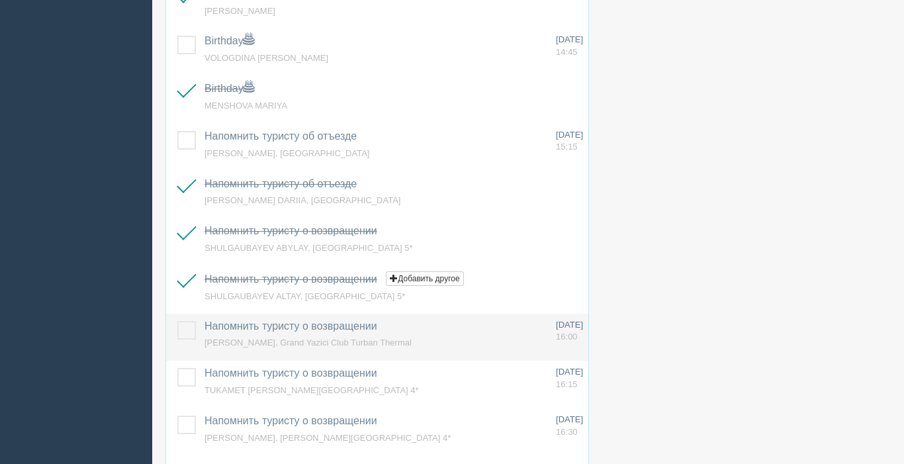
click at [177, 321] on label at bounding box center [177, 321] width 0 height 0
click at [0, 0] on input "checkbox" at bounding box center [0, 0] width 0 height 0
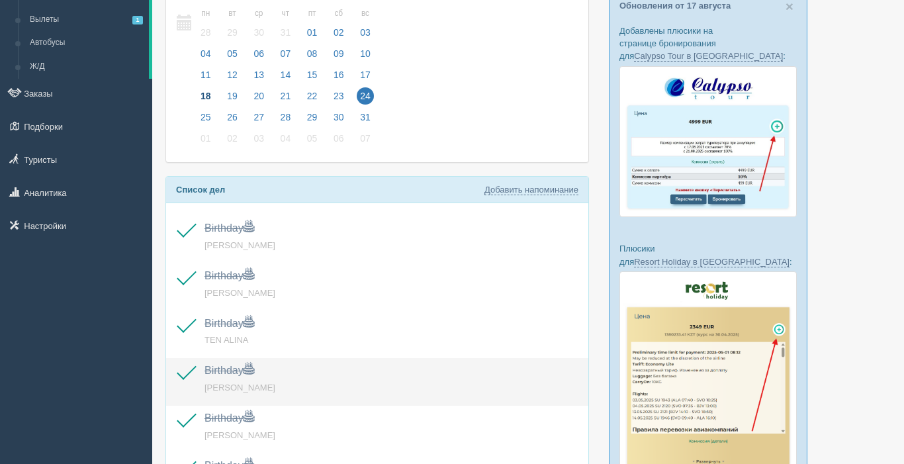
scroll to position [58, 0]
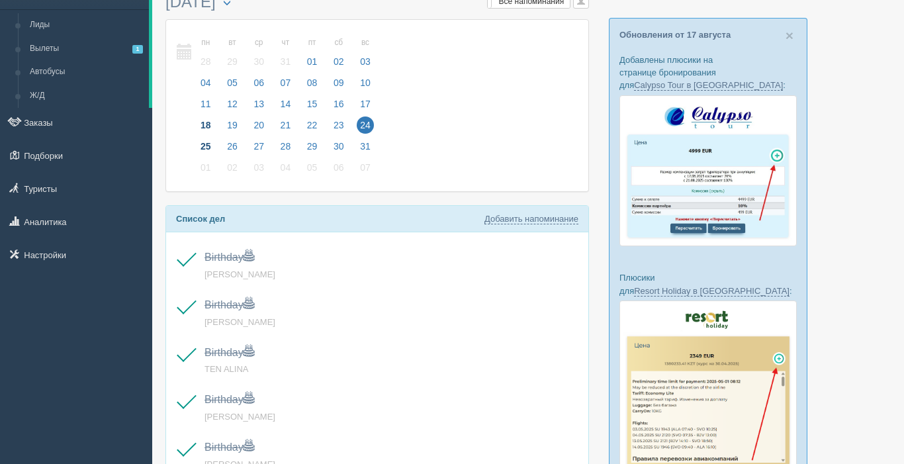
click at [202, 148] on span "25" at bounding box center [205, 146] width 17 height 17
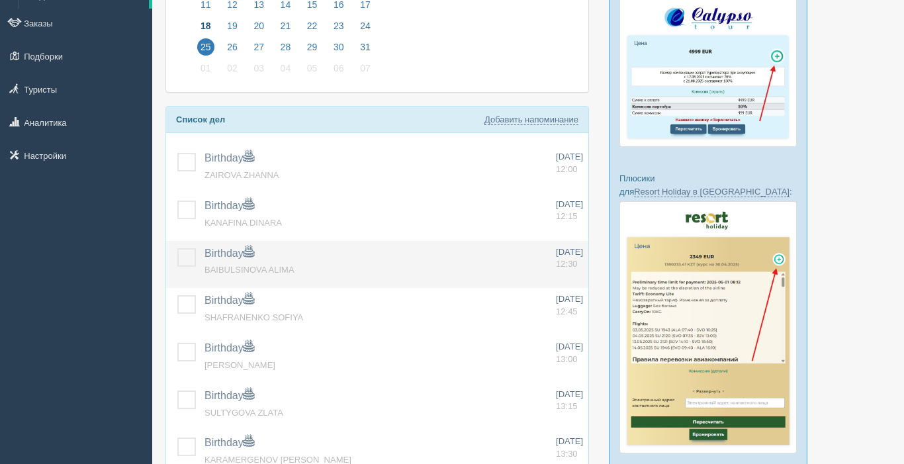
scroll to position [161, 0]
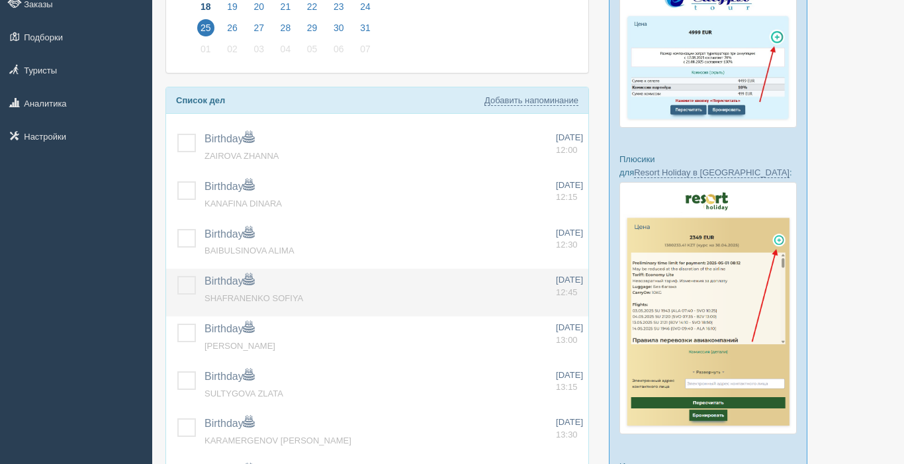
click at [177, 276] on label at bounding box center [177, 276] width 0 height 0
click at [0, 0] on input "checkbox" at bounding box center [0, 0] width 0 height 0
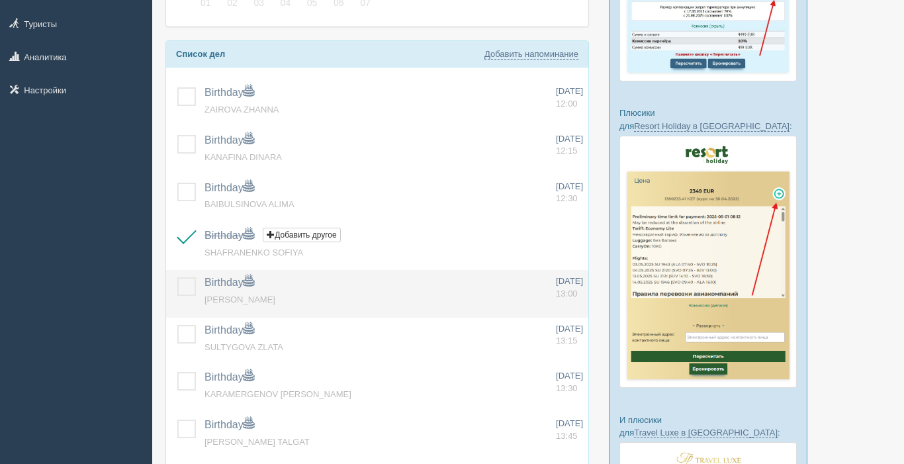
click at [177, 277] on label at bounding box center [177, 277] width 0 height 0
click at [0, 0] on input "checkbox" at bounding box center [0, 0] width 0 height 0
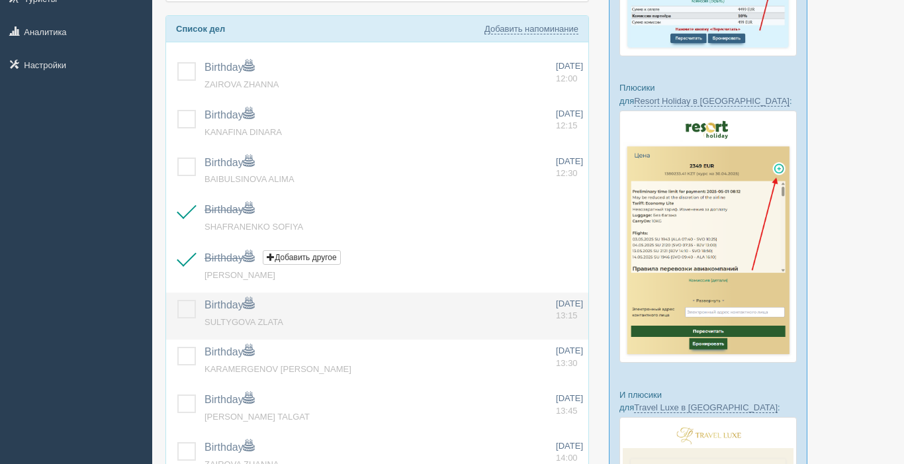
scroll to position [251, 0]
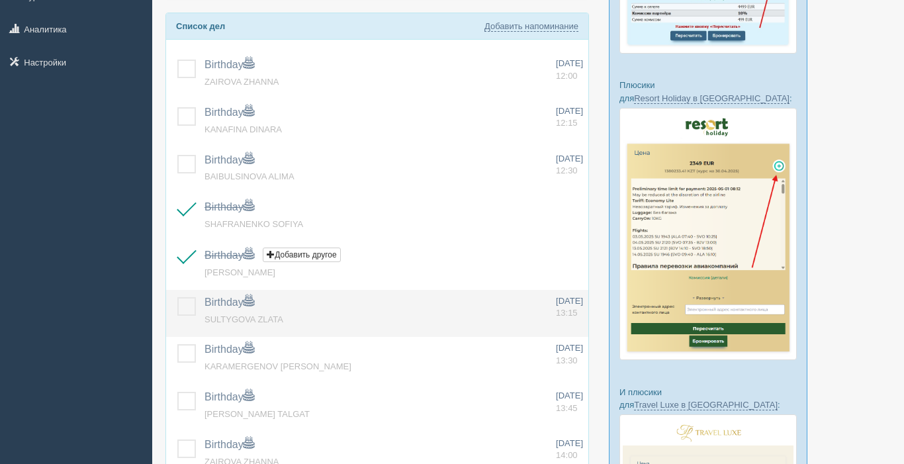
click at [177, 297] on label at bounding box center [177, 297] width 0 height 0
click at [0, 0] on input "checkbox" at bounding box center [0, 0] width 0 height 0
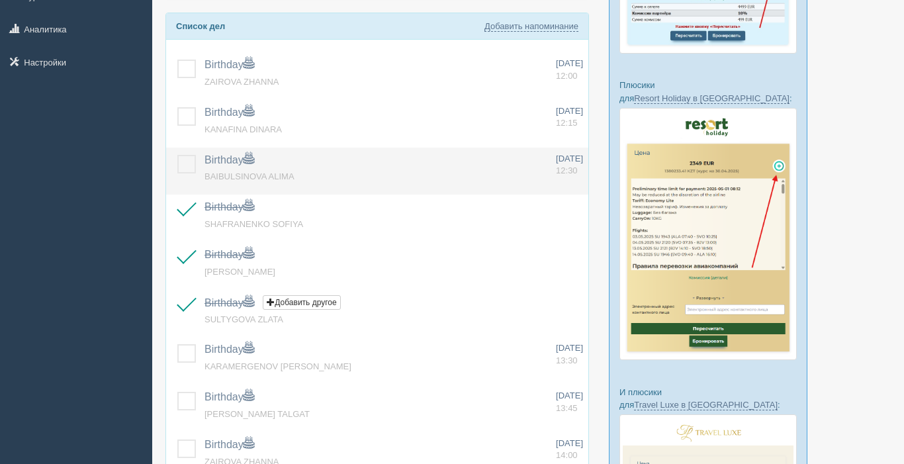
click at [177, 155] on label at bounding box center [177, 155] width 0 height 0
click at [0, 0] on input "checkbox" at bounding box center [0, 0] width 0 height 0
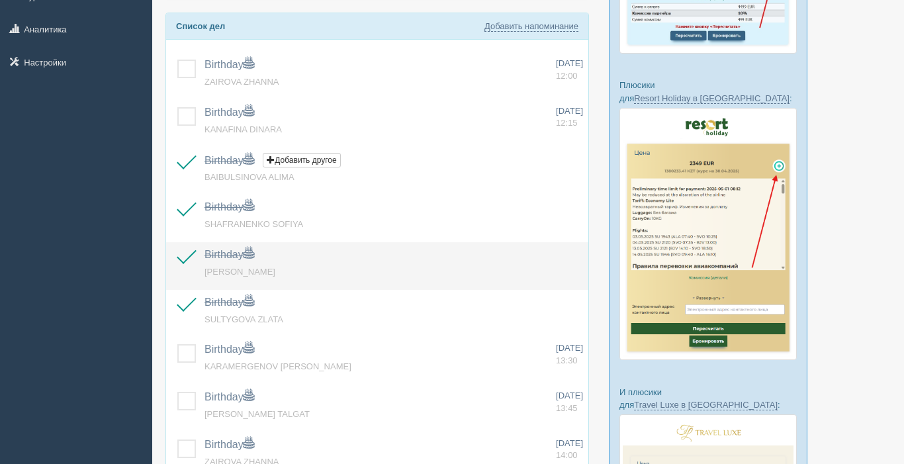
scroll to position [296, 0]
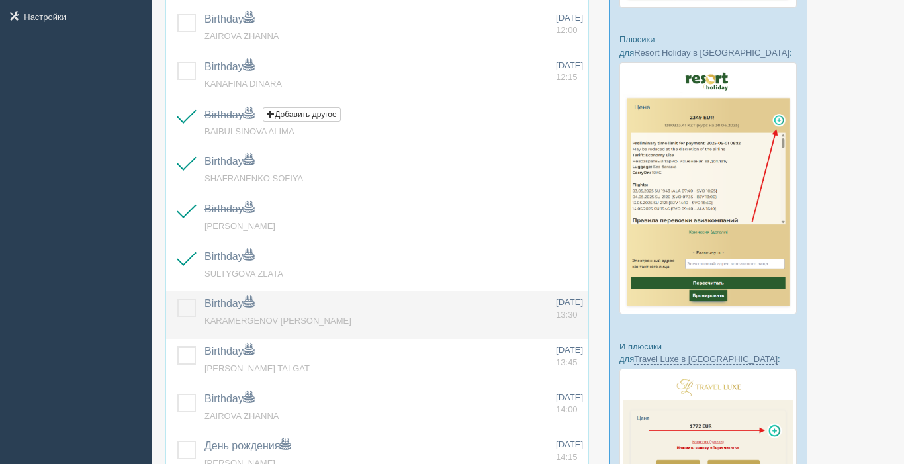
drag, startPoint x: 185, startPoint y: 357, endPoint x: 180, endPoint y: 315, distance: 42.7
click at [177, 346] on label at bounding box center [177, 346] width 0 height 0
click at [0, 0] on input "checkbox" at bounding box center [0, 0] width 0 height 0
click at [177, 298] on label at bounding box center [177, 298] width 0 height 0
click at [0, 0] on input "checkbox" at bounding box center [0, 0] width 0 height 0
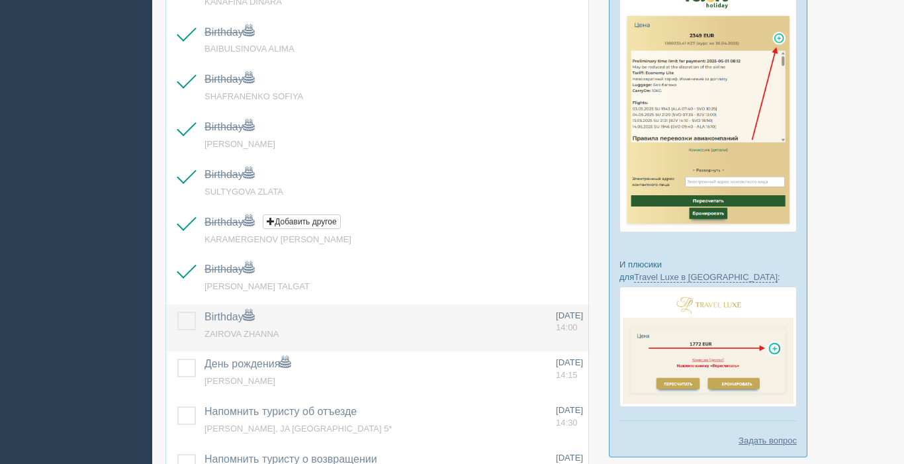
click at [177, 312] on label at bounding box center [177, 312] width 0 height 0
click at [0, 0] on input "checkbox" at bounding box center [0, 0] width 0 height 0
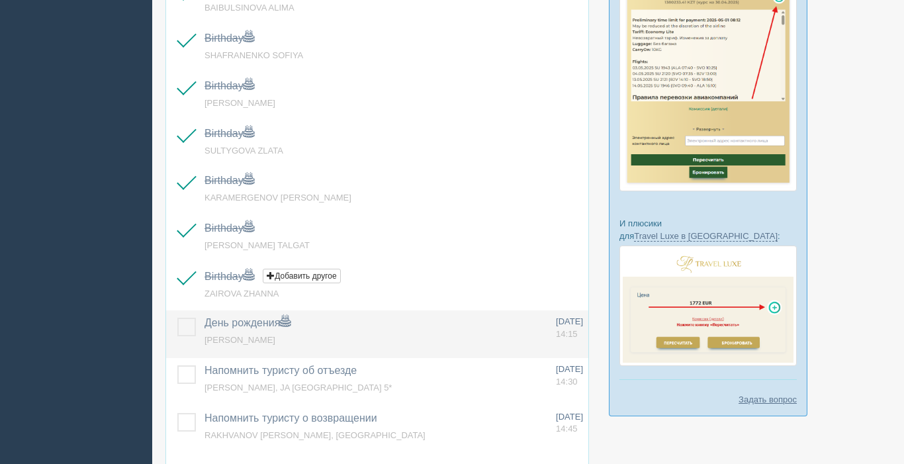
click at [183, 337] on td at bounding box center [182, 334] width 33 height 48
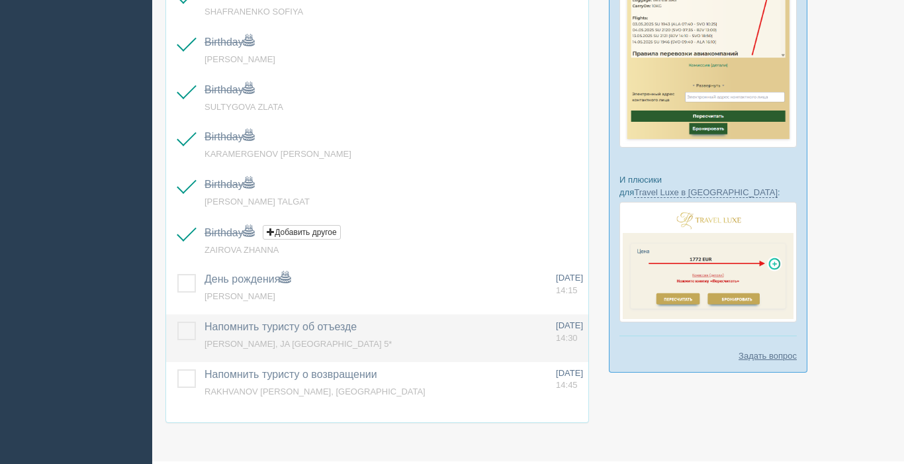
scroll to position [470, 0]
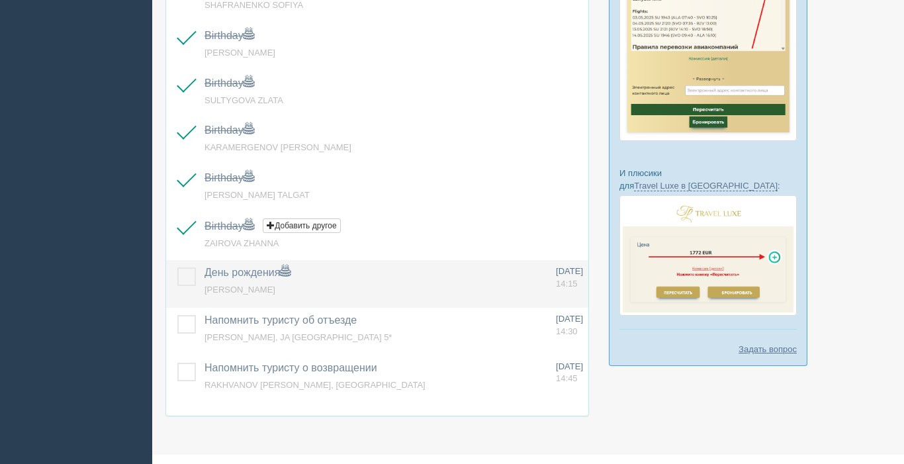
click at [190, 267] on td at bounding box center [182, 284] width 33 height 48
drag, startPoint x: 184, startPoint y: 282, endPoint x: 189, endPoint y: 324, distance: 42.7
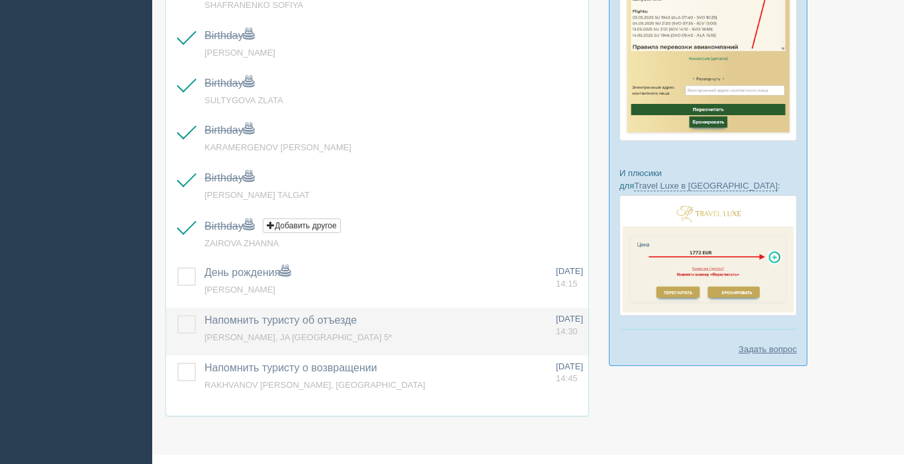
click at [177, 267] on label at bounding box center [177, 267] width 0 height 0
click at [0, 0] on input "checkbox" at bounding box center [0, 0] width 0 height 0
click at [177, 315] on label at bounding box center [177, 315] width 0 height 0
click at [0, 0] on input "checkbox" at bounding box center [0, 0] width 0 height 0
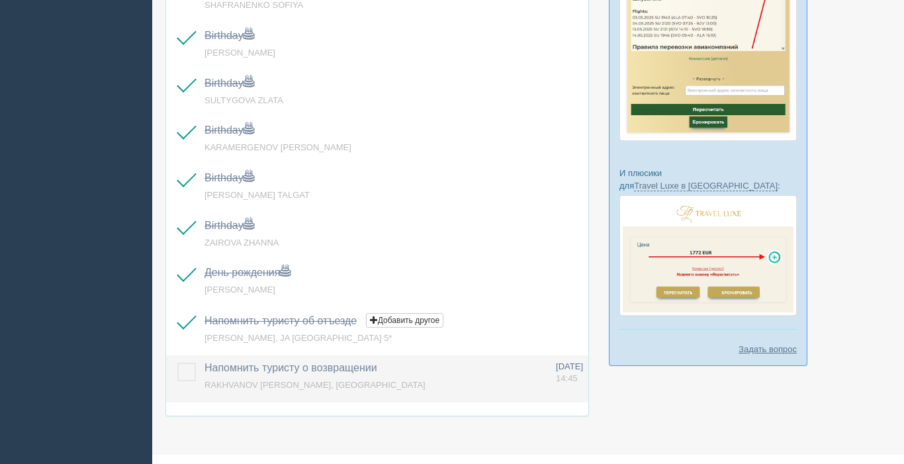
click at [177, 363] on label at bounding box center [177, 363] width 0 height 0
click at [0, 0] on input "checkbox" at bounding box center [0, 0] width 0 height 0
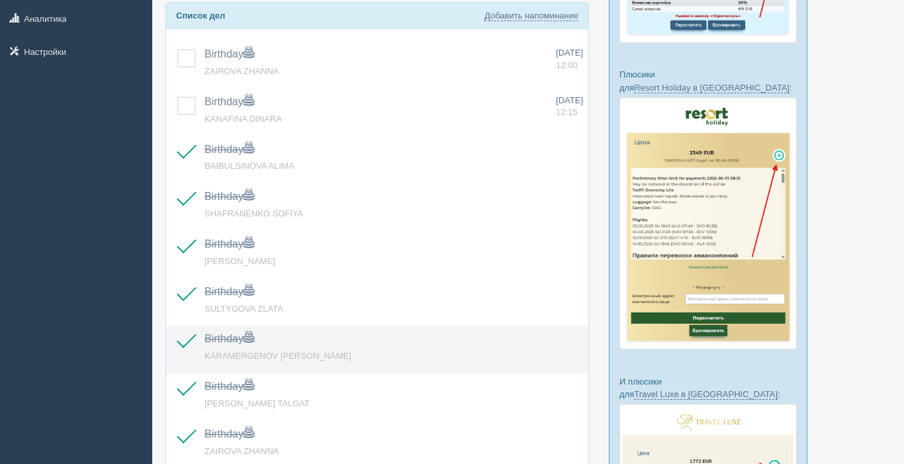
scroll to position [0, 0]
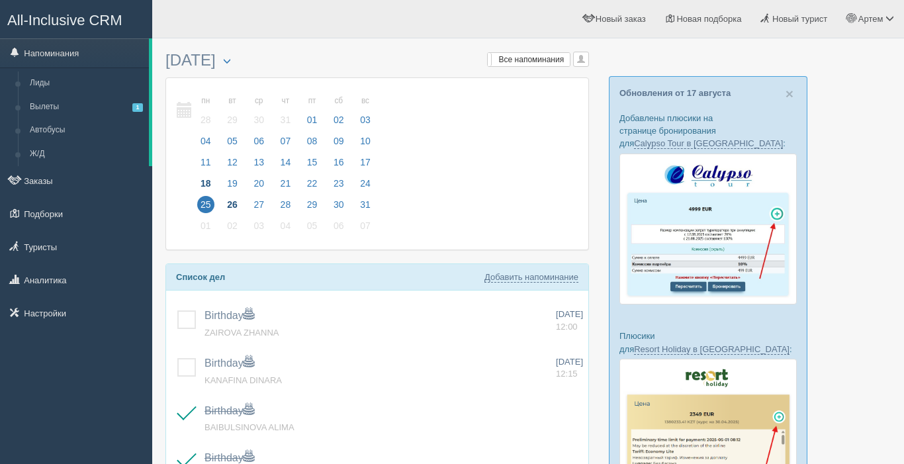
click at [236, 208] on span "26" at bounding box center [232, 204] width 17 height 17
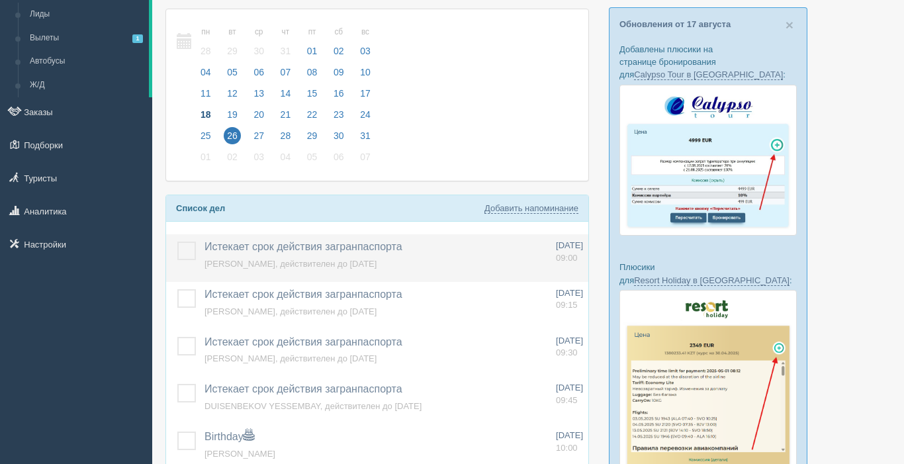
scroll to position [76, 0]
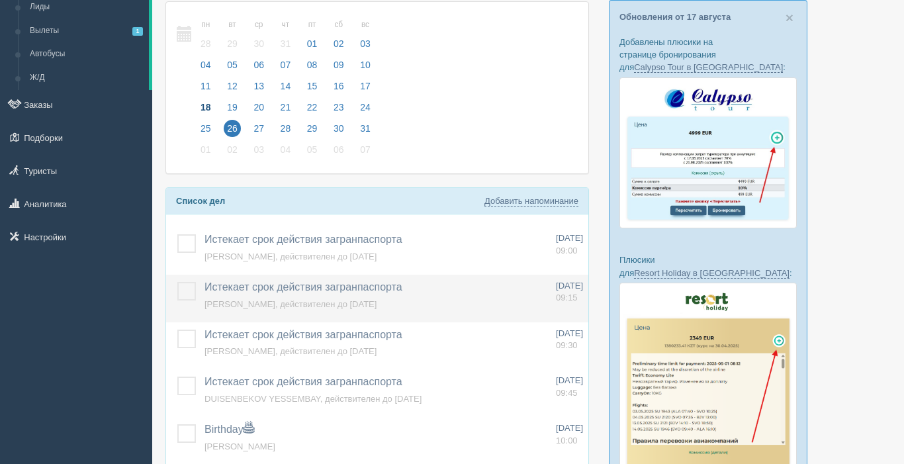
drag, startPoint x: 181, startPoint y: 247, endPoint x: 199, endPoint y: 280, distance: 37.3
click at [177, 234] on label at bounding box center [177, 234] width 0 height 0
click at [0, 0] on input "checkbox" at bounding box center [0, 0] width 0 height 0
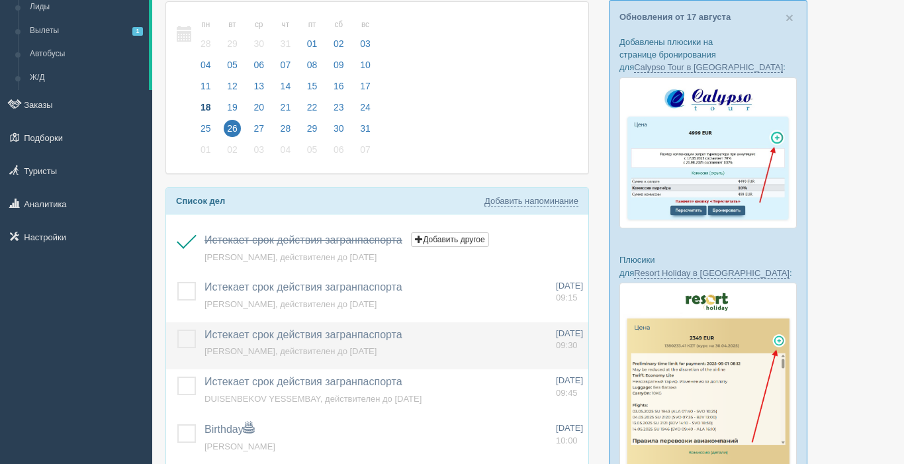
drag, startPoint x: 186, startPoint y: 293, endPoint x: 197, endPoint y: 334, distance: 42.5
click at [177, 282] on label at bounding box center [177, 282] width 0 height 0
click at [0, 0] on input "checkbox" at bounding box center [0, 0] width 0 height 0
click at [177, 330] on label at bounding box center [177, 330] width 0 height 0
click at [0, 0] on input "checkbox" at bounding box center [0, 0] width 0 height 0
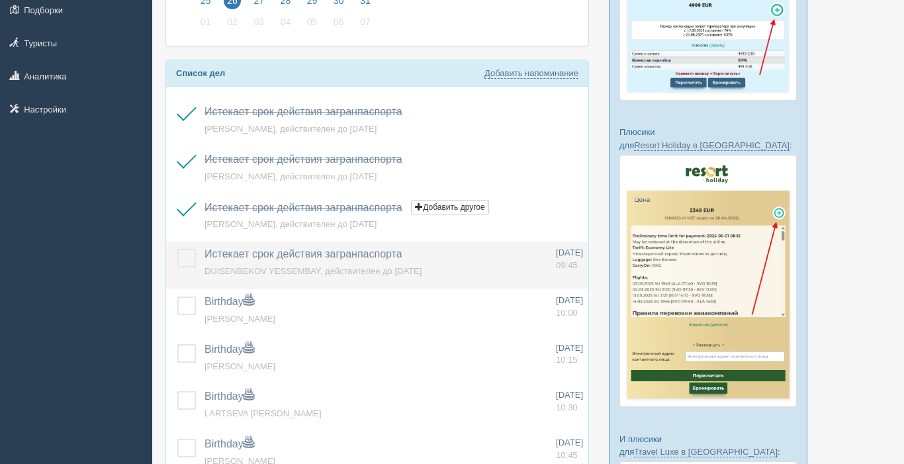
scroll to position [205, 0]
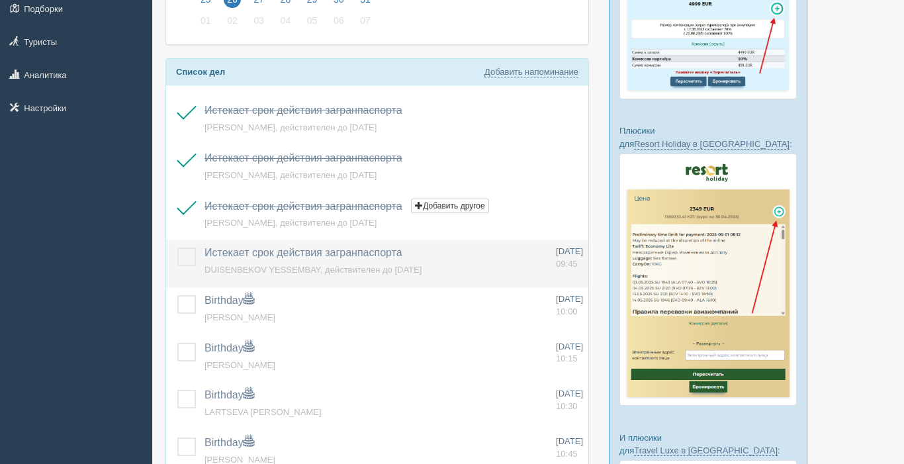
click at [177, 247] on label at bounding box center [177, 247] width 0 height 0
click at [0, 0] on input "checkbox" at bounding box center [0, 0] width 0 height 0
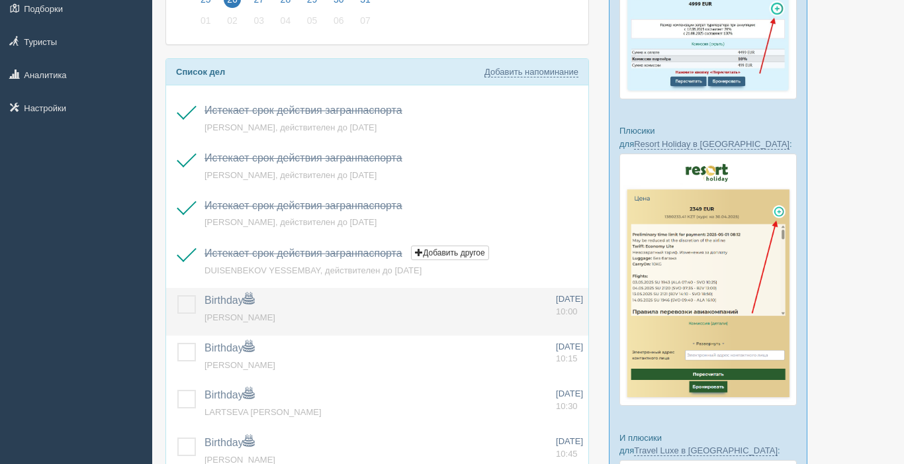
click at [177, 295] on label at bounding box center [177, 295] width 0 height 0
click at [0, 0] on input "checkbox" at bounding box center [0, 0] width 0 height 0
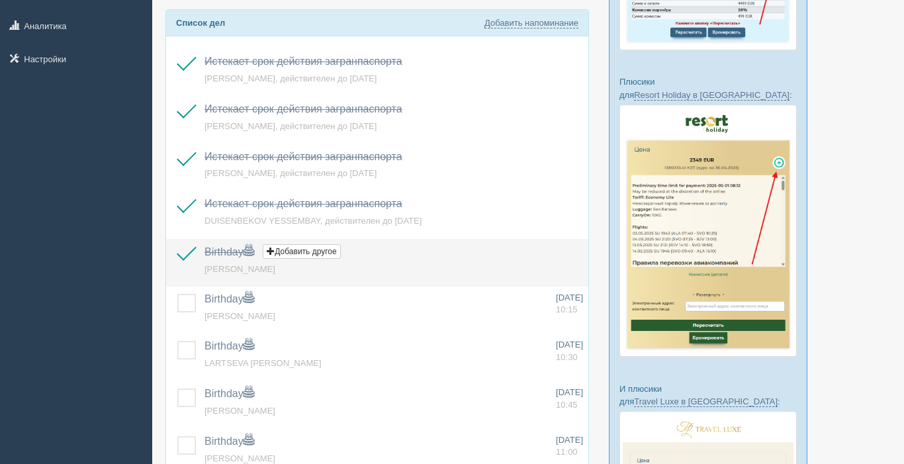
scroll to position [263, 0]
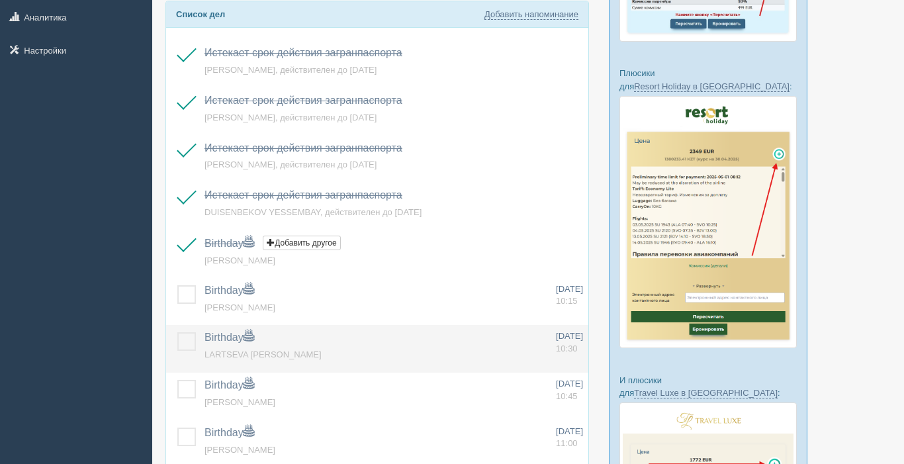
click at [177, 332] on label at bounding box center [177, 332] width 0 height 0
click at [0, 0] on input "checkbox" at bounding box center [0, 0] width 0 height 0
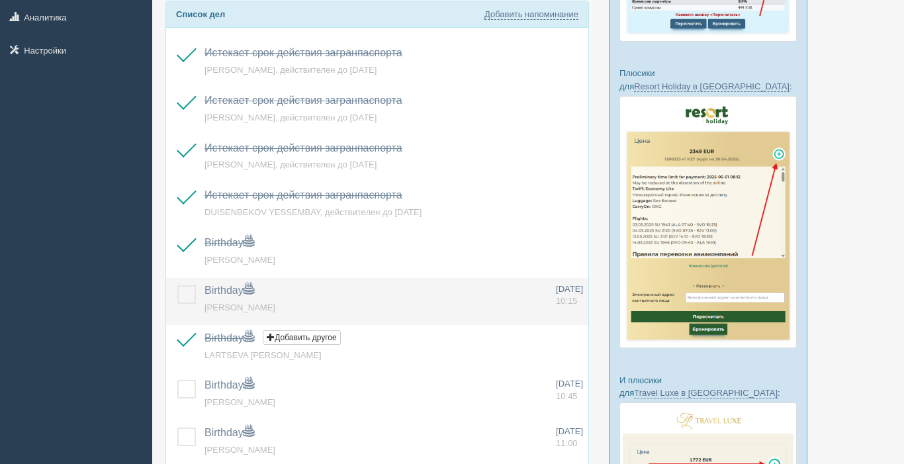
click at [177, 285] on label at bounding box center [177, 285] width 0 height 0
click at [0, 0] on input "checkbox" at bounding box center [0, 0] width 0 height 0
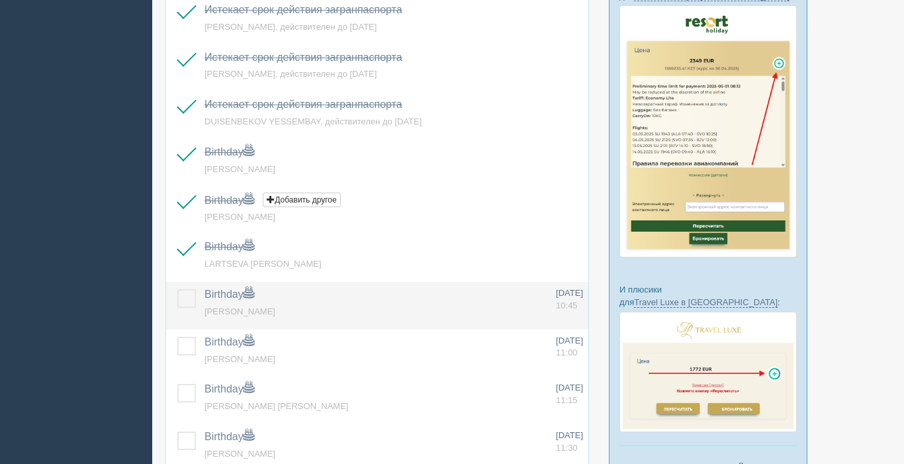
scroll to position [355, 0]
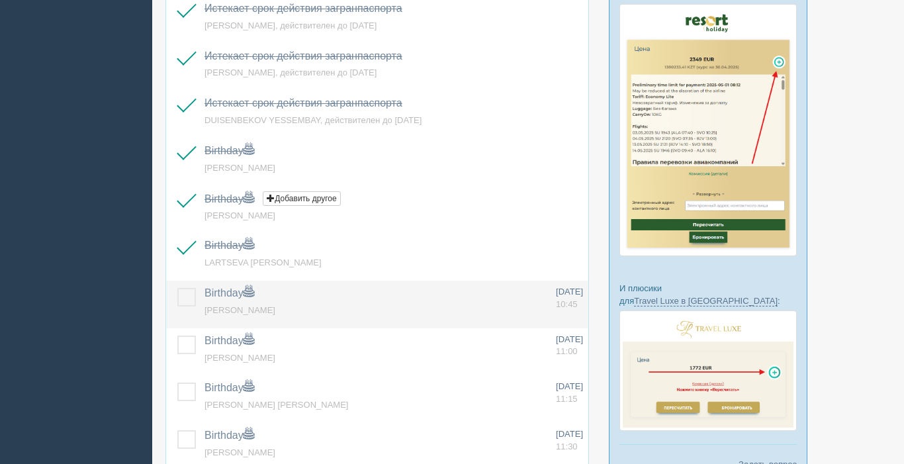
click at [177, 288] on label at bounding box center [177, 288] width 0 height 0
click at [0, 0] on input "checkbox" at bounding box center [0, 0] width 0 height 0
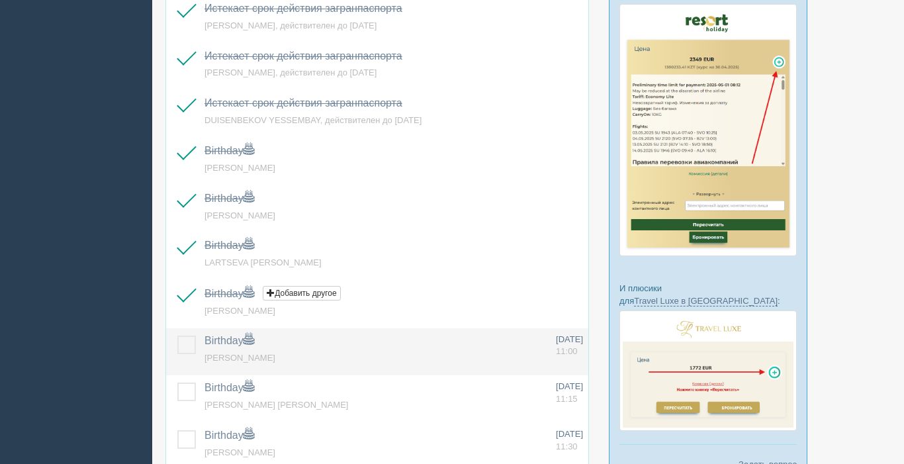
click at [177, 336] on label at bounding box center [177, 336] width 0 height 0
click at [0, 0] on input "checkbox" at bounding box center [0, 0] width 0 height 0
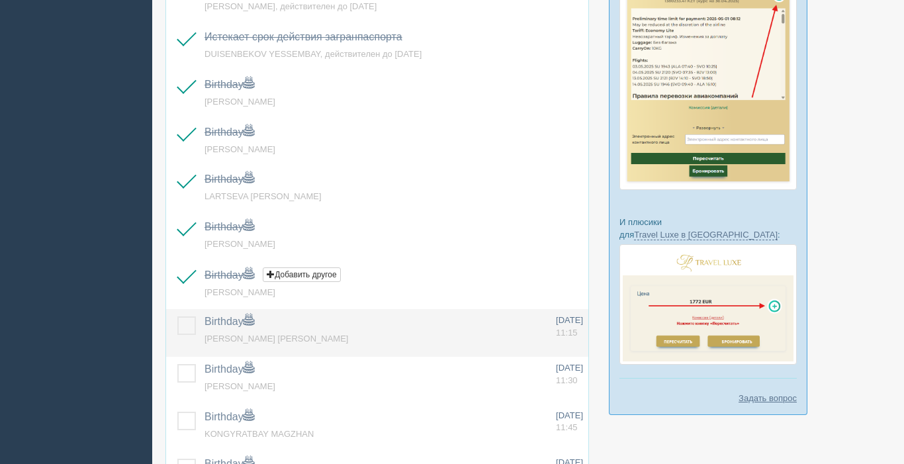
click at [177, 316] on label at bounding box center [177, 316] width 0 height 0
click at [0, 0] on input "checkbox" at bounding box center [0, 0] width 0 height 0
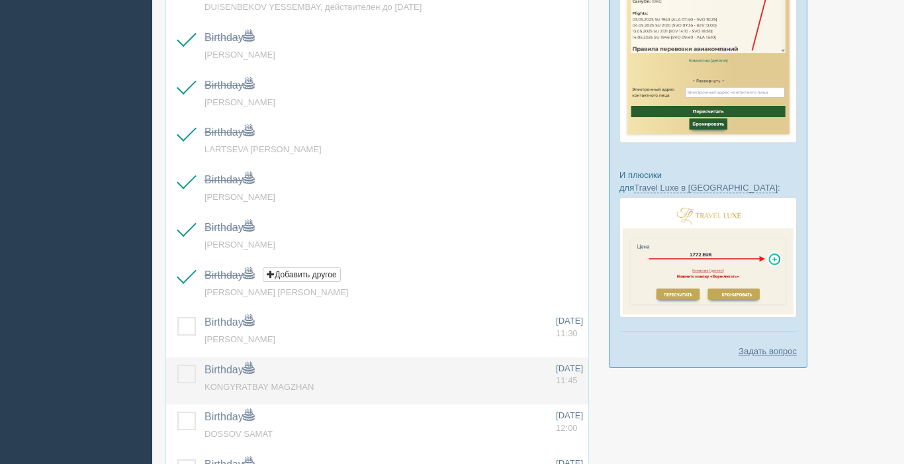
drag, startPoint x: 181, startPoint y: 330, endPoint x: 182, endPoint y: 359, distance: 29.8
click at [177, 317] on label at bounding box center [177, 317] width 0 height 0
click at [0, 0] on input "checkbox" at bounding box center [0, 0] width 0 height 0
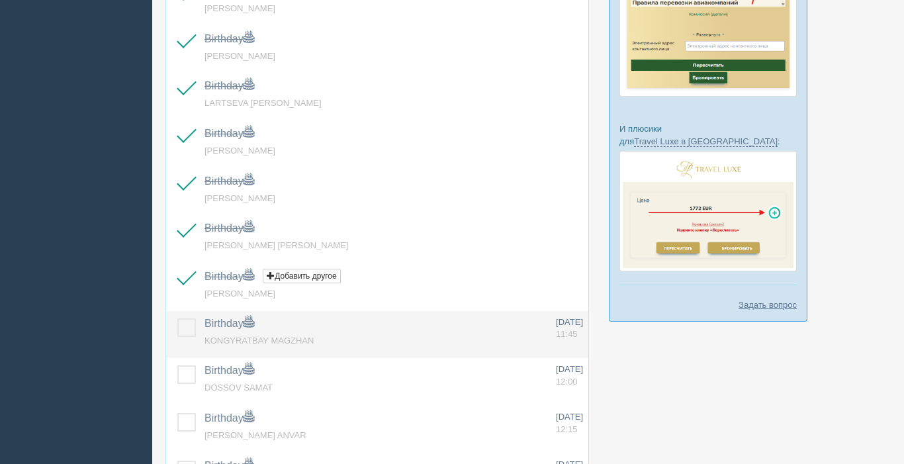
scroll to position [519, 0]
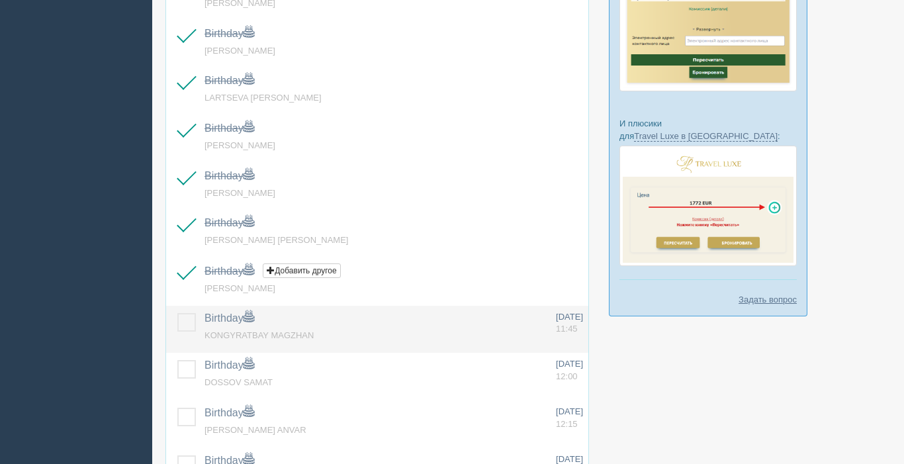
click at [182, 334] on td at bounding box center [182, 330] width 33 height 48
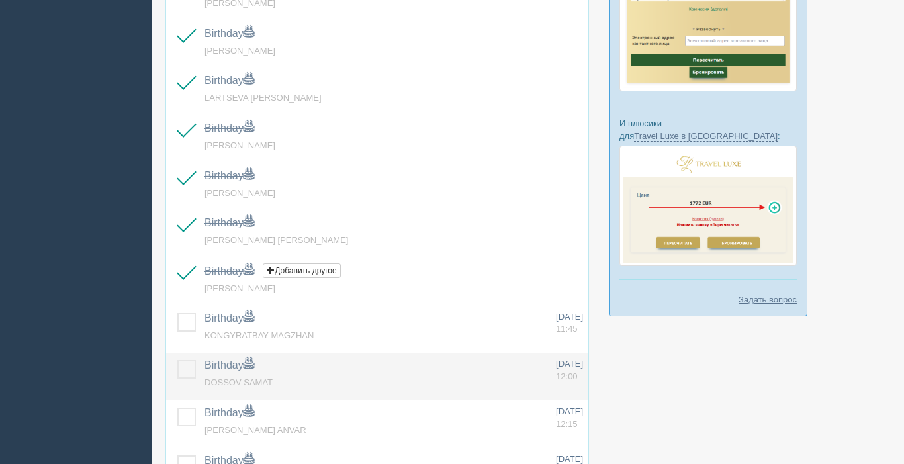
click at [177, 360] on label at bounding box center [177, 360] width 0 height 0
click at [0, 0] on input "checkbox" at bounding box center [0, 0] width 0 height 0
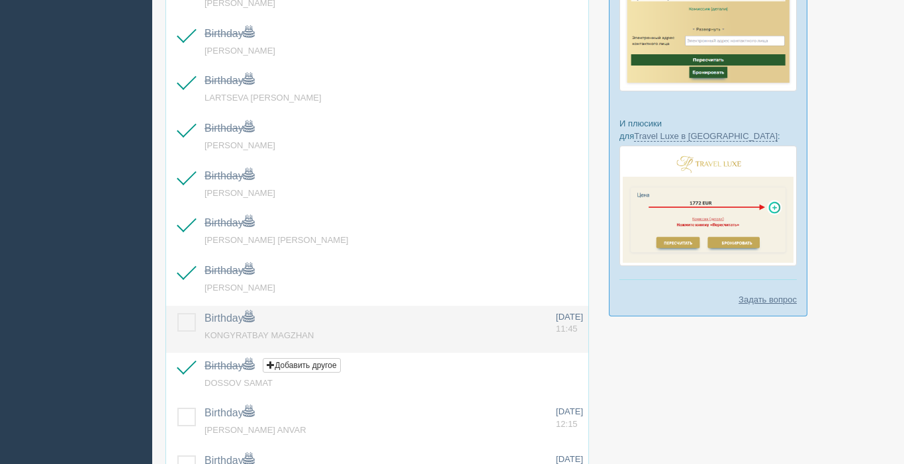
click at [177, 313] on label at bounding box center [177, 313] width 0 height 0
click at [0, 0] on input "checkbox" at bounding box center [0, 0] width 0 height 0
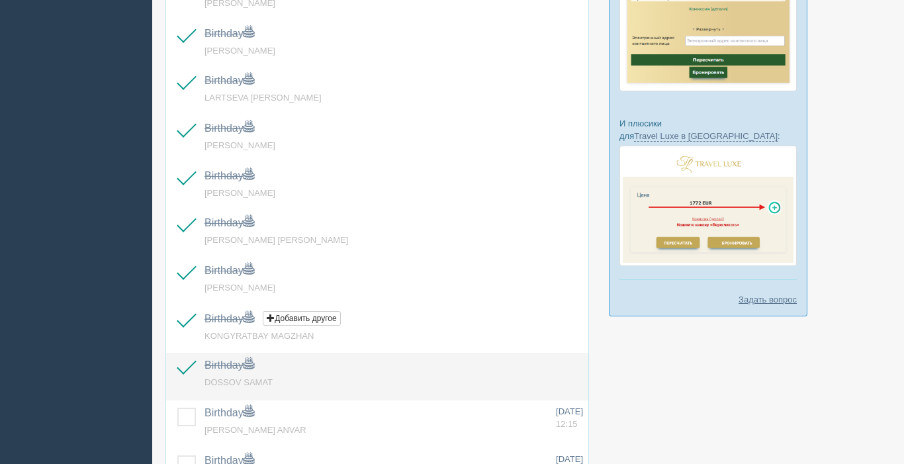
scroll to position [559, 0]
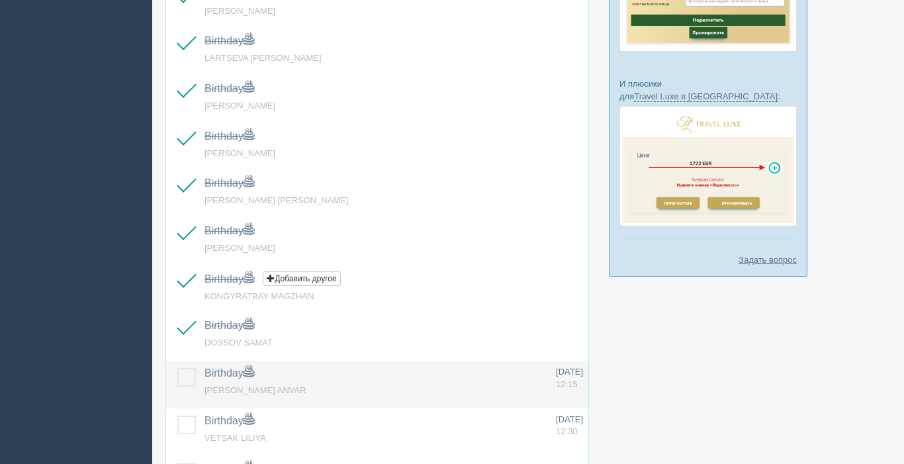
click at [177, 368] on label at bounding box center [177, 368] width 0 height 0
click at [0, 0] on input "checkbox" at bounding box center [0, 0] width 0 height 0
drag, startPoint x: 194, startPoint y: 422, endPoint x: 204, endPoint y: 407, distance: 18.0
click at [177, 416] on label at bounding box center [177, 416] width 0 height 0
click at [0, 0] on input "checkbox" at bounding box center [0, 0] width 0 height 0
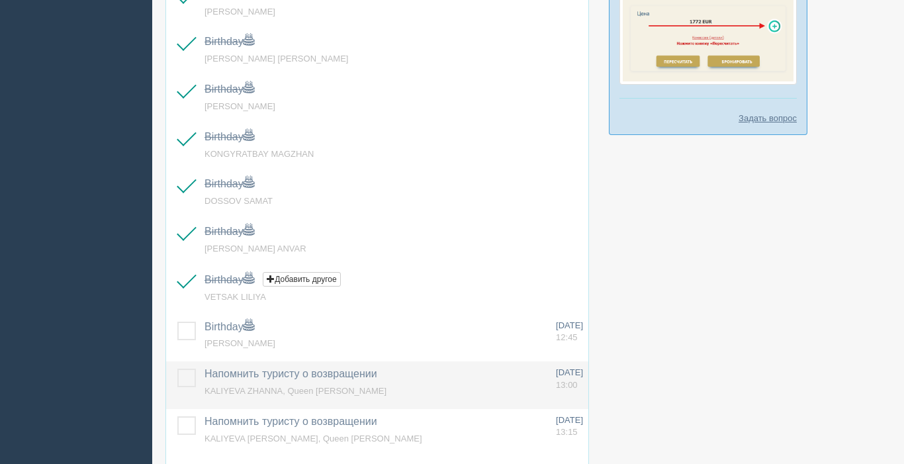
scroll to position [701, 0]
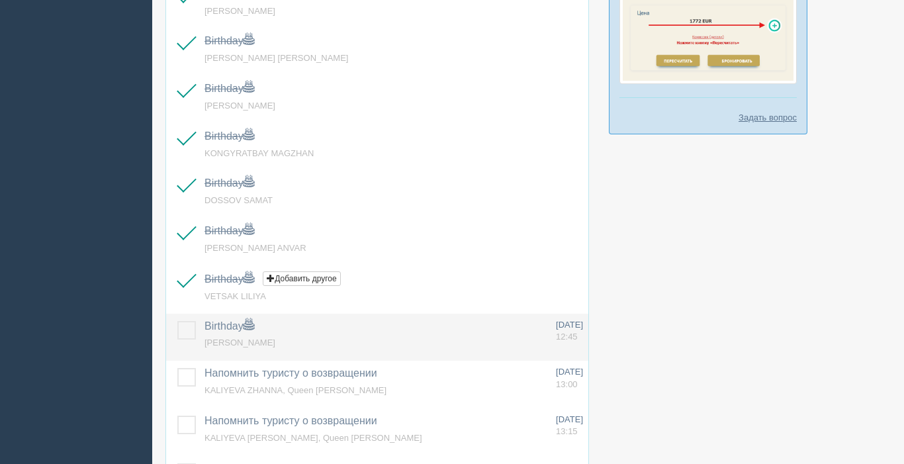
click at [177, 321] on label at bounding box center [177, 321] width 0 height 0
click at [0, 0] on input "checkbox" at bounding box center [0, 0] width 0 height 0
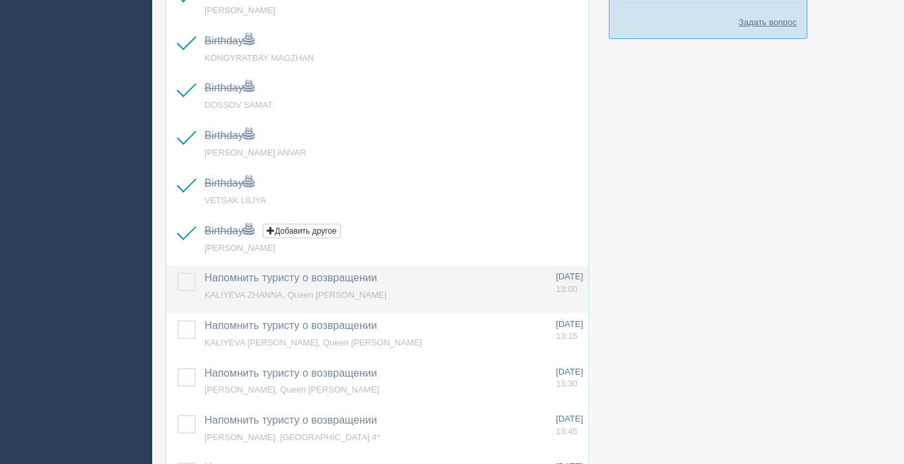
scroll to position [800, 0]
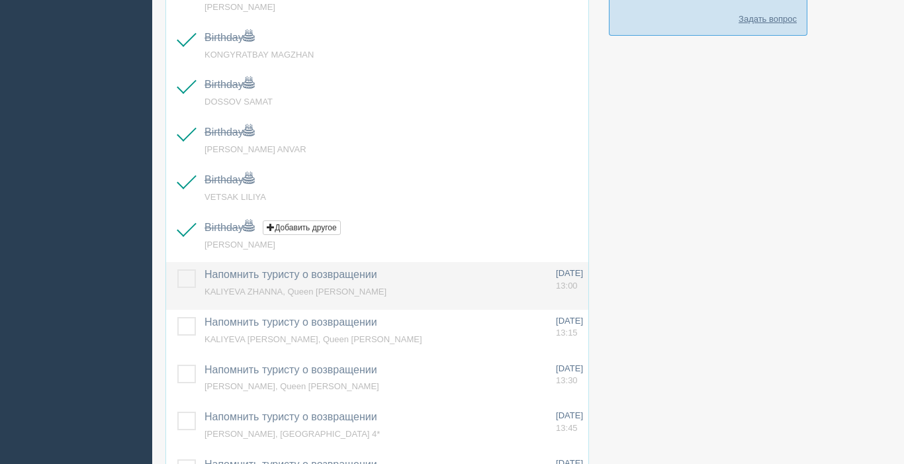
click at [177, 269] on label at bounding box center [177, 269] width 0 height 0
click at [0, 0] on input "checkbox" at bounding box center [0, 0] width 0 height 0
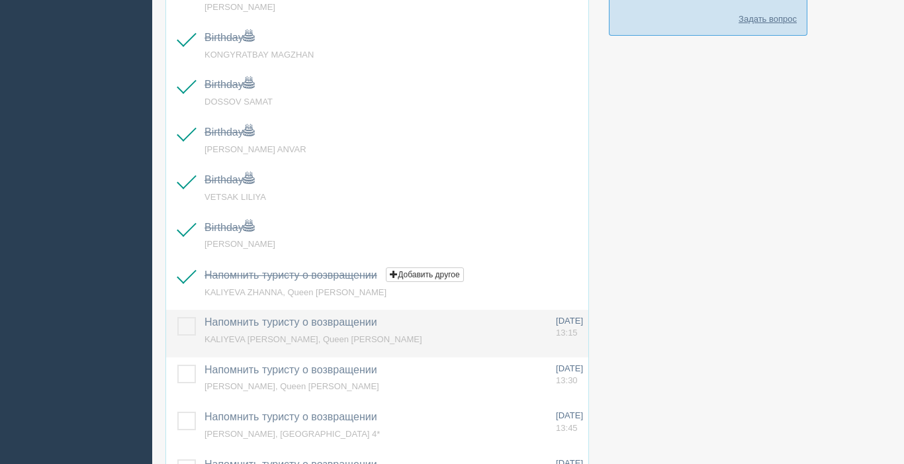
click at [177, 317] on label at bounding box center [177, 317] width 0 height 0
click at [0, 0] on input "checkbox" at bounding box center [0, 0] width 0 height 0
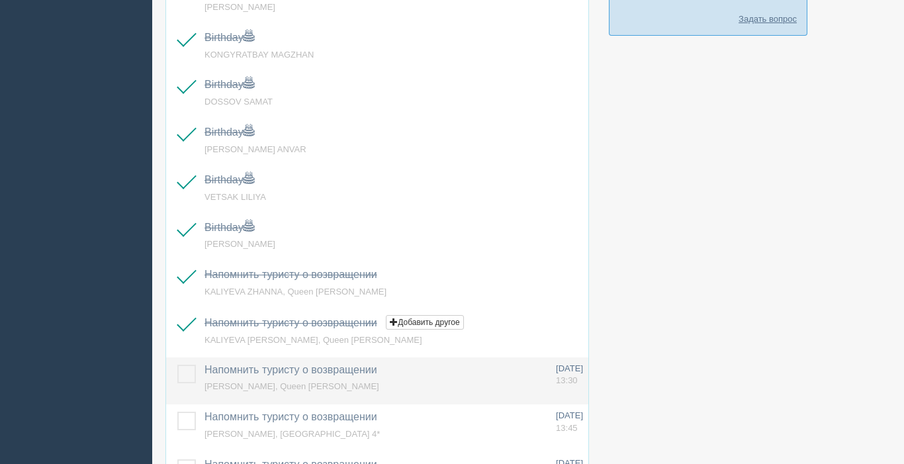
click at [177, 365] on label at bounding box center [177, 365] width 0 height 0
click at [0, 0] on input "checkbox" at bounding box center [0, 0] width 0 height 0
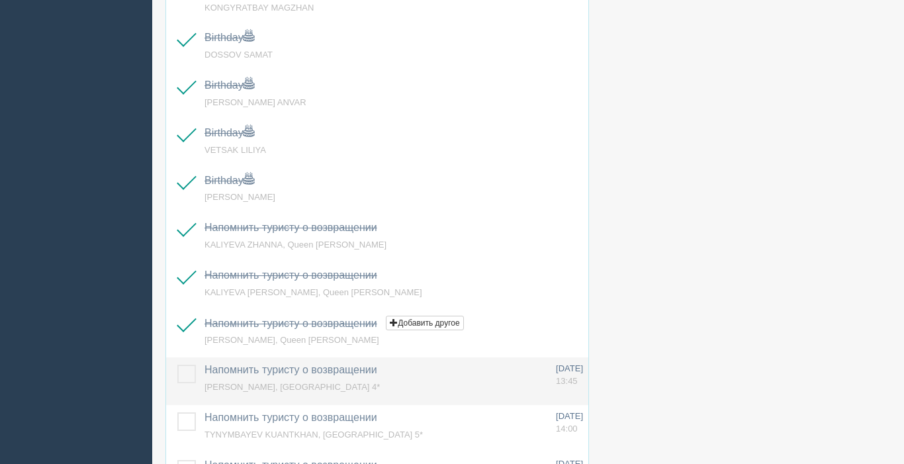
click at [177, 365] on label at bounding box center [177, 365] width 0 height 0
click at [0, 0] on input "checkbox" at bounding box center [0, 0] width 0 height 0
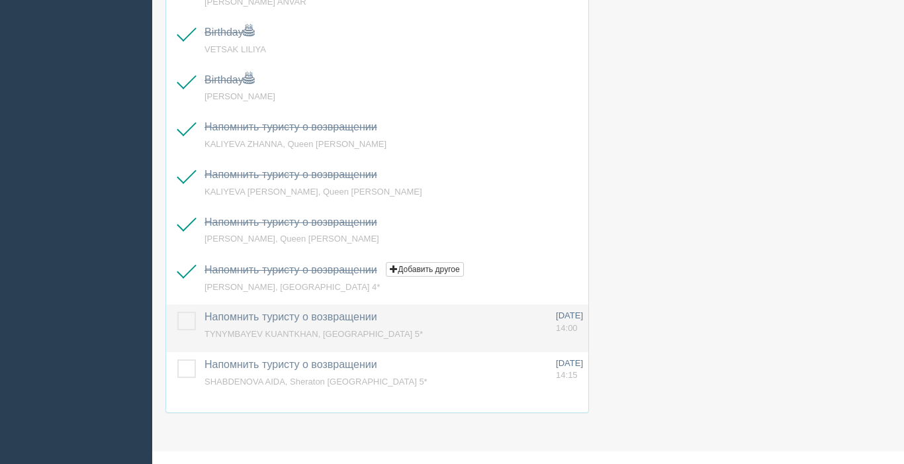
scroll to position [952, 0]
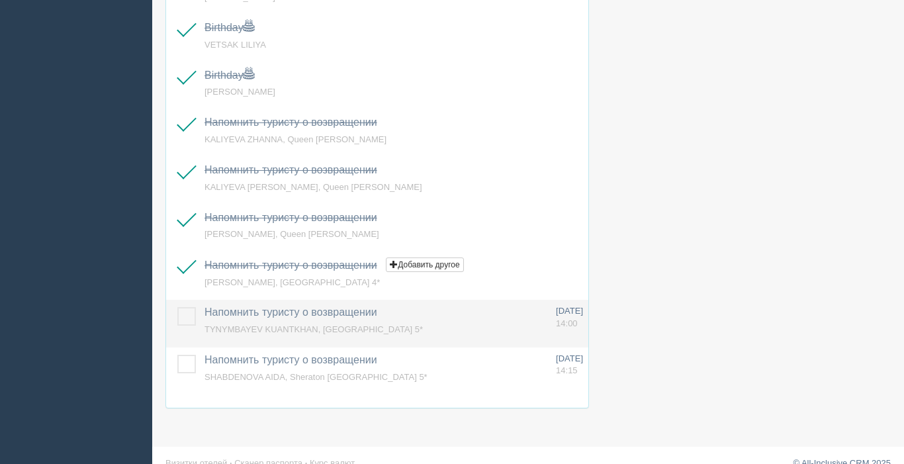
click at [177, 307] on label at bounding box center [177, 307] width 0 height 0
click at [0, 0] on input "checkbox" at bounding box center [0, 0] width 0 height 0
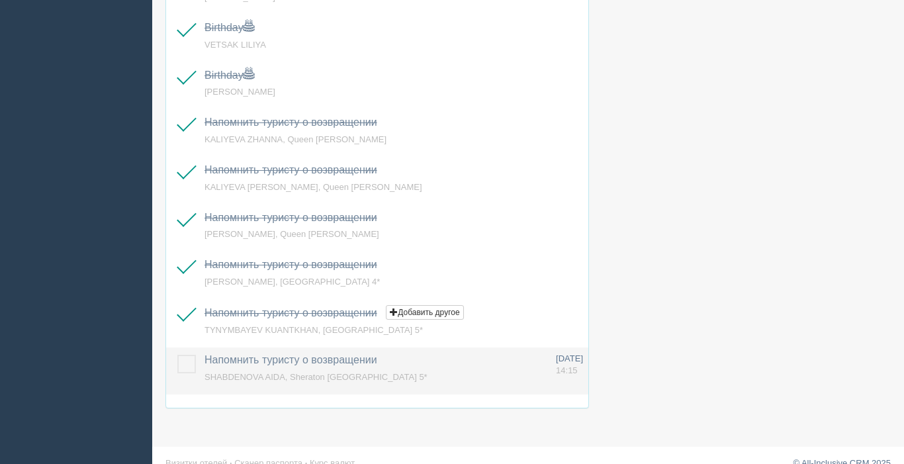
click at [177, 355] on label at bounding box center [177, 355] width 0 height 0
click at [0, 0] on input "checkbox" at bounding box center [0, 0] width 0 height 0
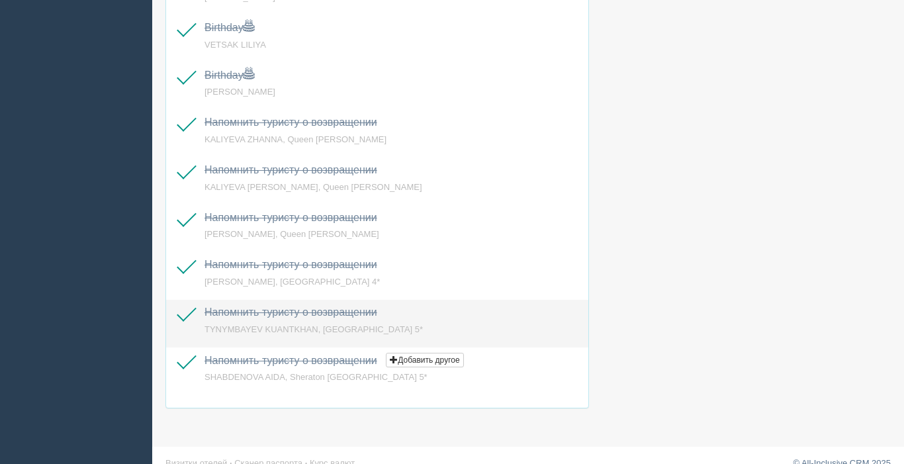
click at [177, 307] on label at bounding box center [177, 307] width 0 height 0
click at [0, 0] on input "checkbox" at bounding box center [0, 0] width 0 height 0
click at [177, 307] on label at bounding box center [177, 307] width 0 height 0
click at [0, 0] on input "checkbox" at bounding box center [0, 0] width 0 height 0
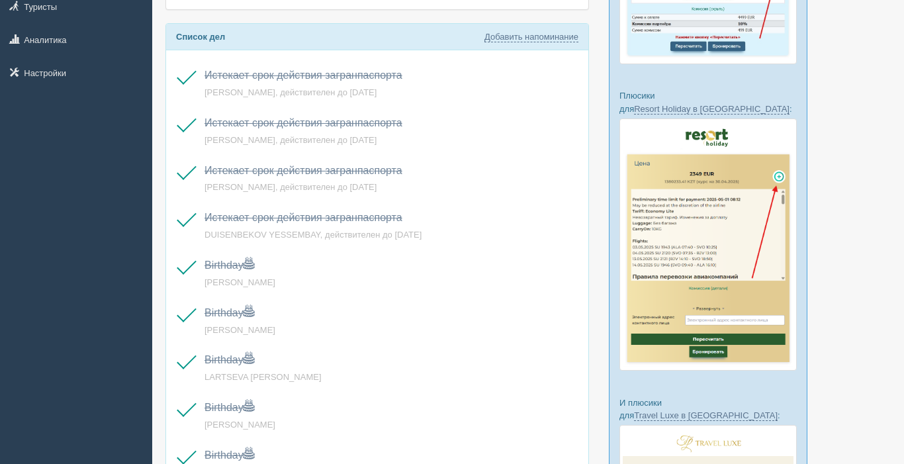
scroll to position [188, 0]
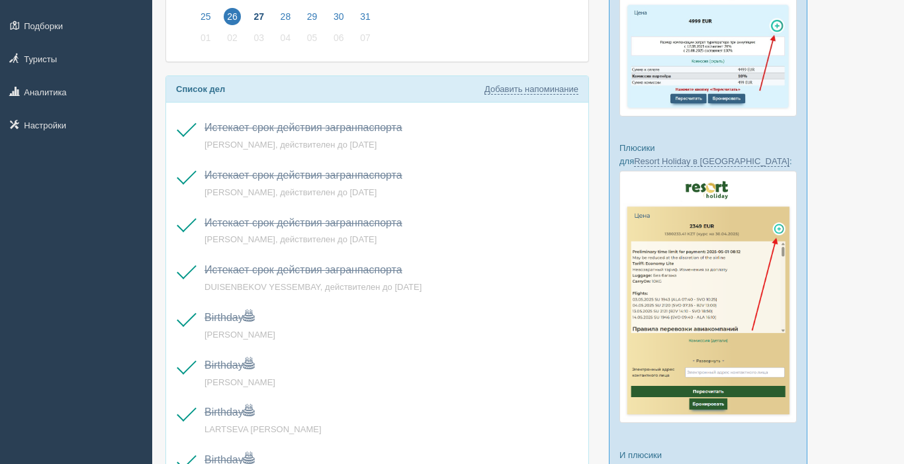
click at [262, 15] on span "27" at bounding box center [258, 16] width 17 height 17
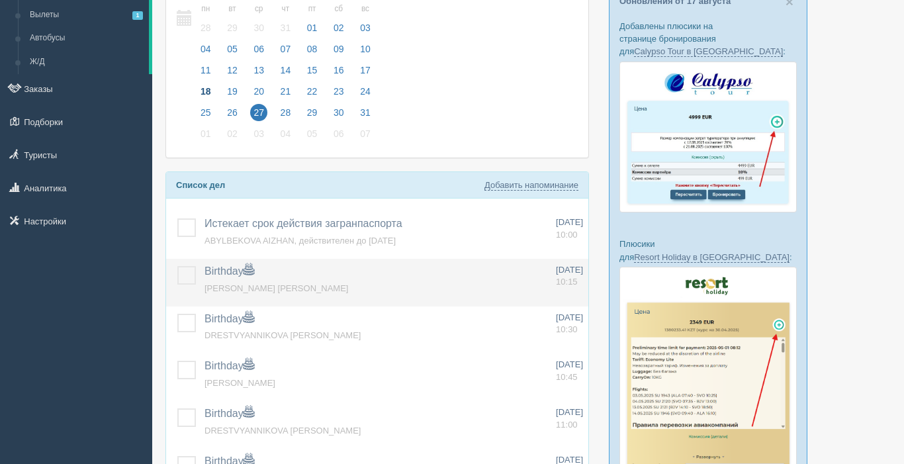
scroll to position [93, 0]
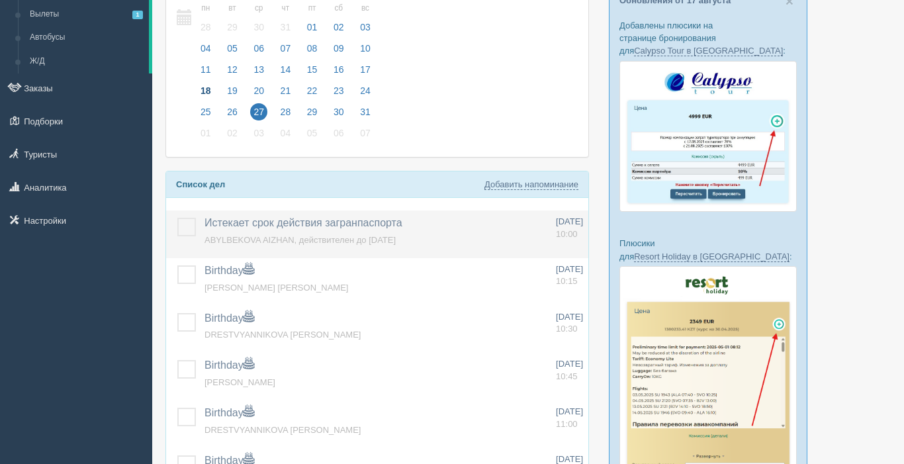
click at [177, 218] on label at bounding box center [177, 218] width 0 height 0
click at [0, 0] on input "checkbox" at bounding box center [0, 0] width 0 height 0
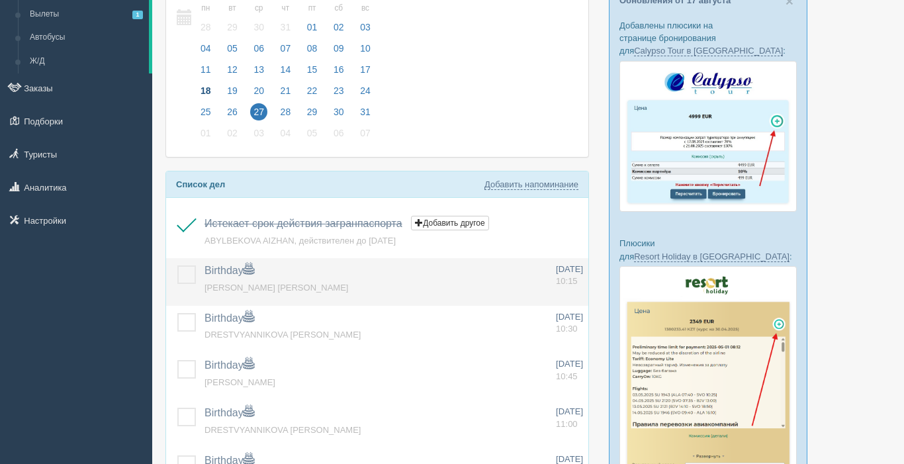
click at [177, 265] on label at bounding box center [177, 265] width 0 height 0
click at [0, 0] on input "checkbox" at bounding box center [0, 0] width 0 height 0
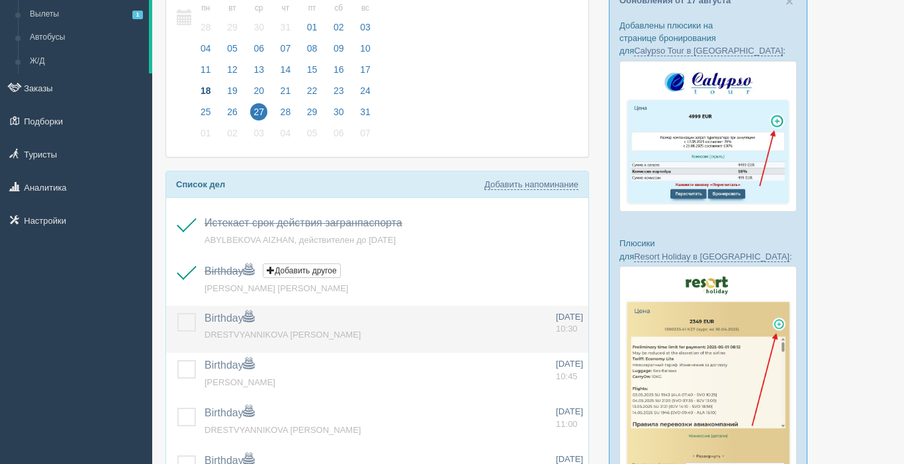
scroll to position [132, 0]
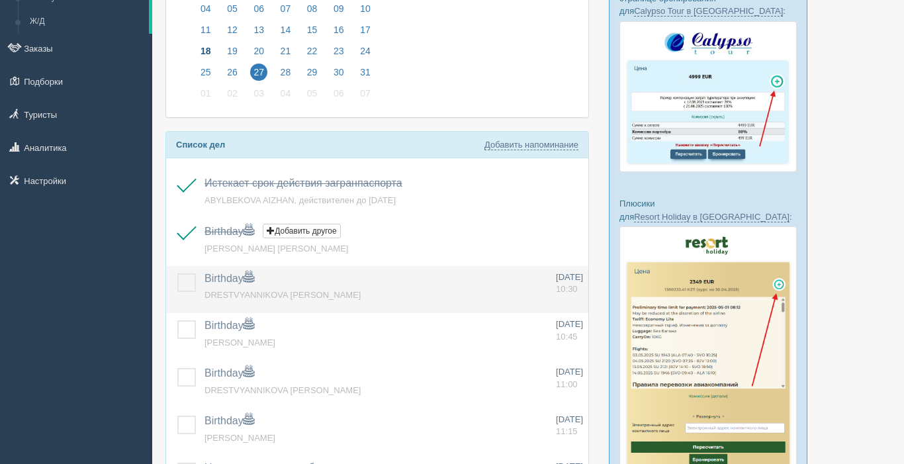
drag, startPoint x: 189, startPoint y: 279, endPoint x: 189, endPoint y: 301, distance: 21.8
click at [177, 273] on label at bounding box center [177, 273] width 0 height 0
click at [0, 0] on input "checkbox" at bounding box center [0, 0] width 0 height 0
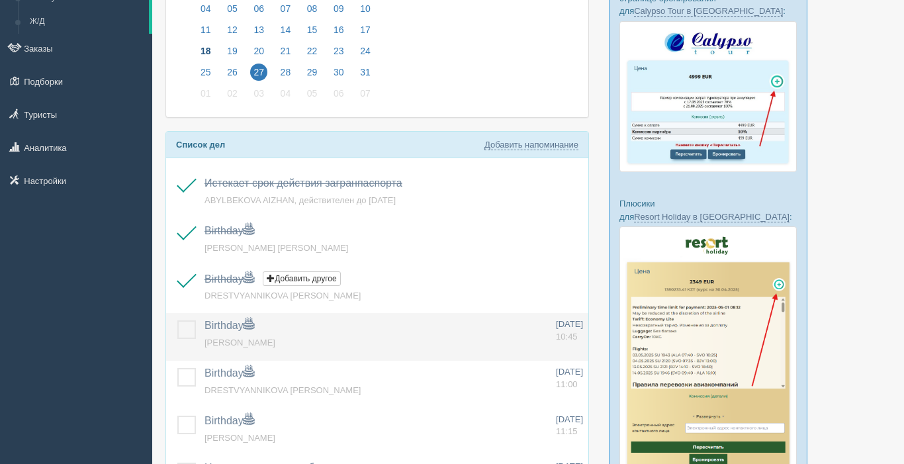
click at [177, 320] on label at bounding box center [177, 320] width 0 height 0
click at [0, 0] on input "checkbox" at bounding box center [0, 0] width 0 height 0
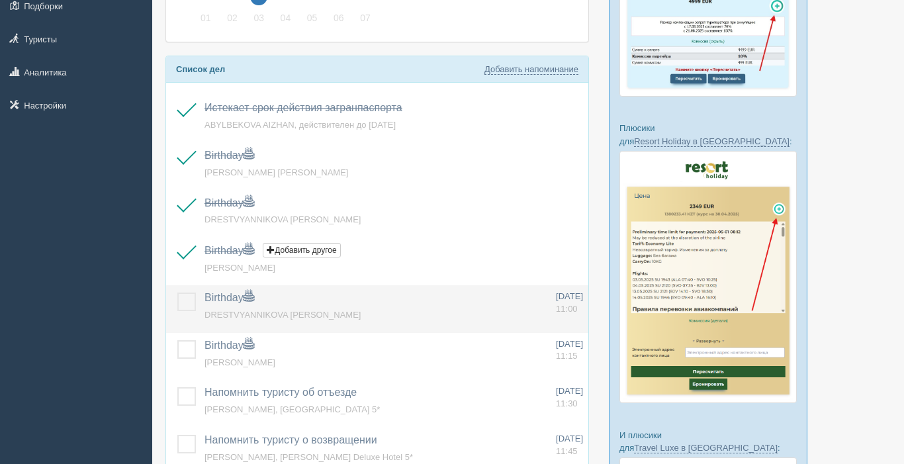
scroll to position [216, 0]
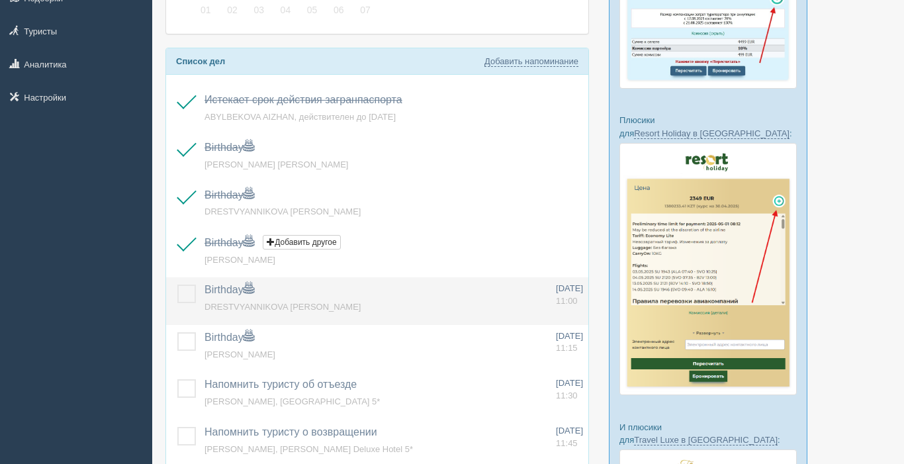
click at [177, 285] on label at bounding box center [177, 285] width 0 height 0
click at [0, 0] on input "checkbox" at bounding box center [0, 0] width 0 height 0
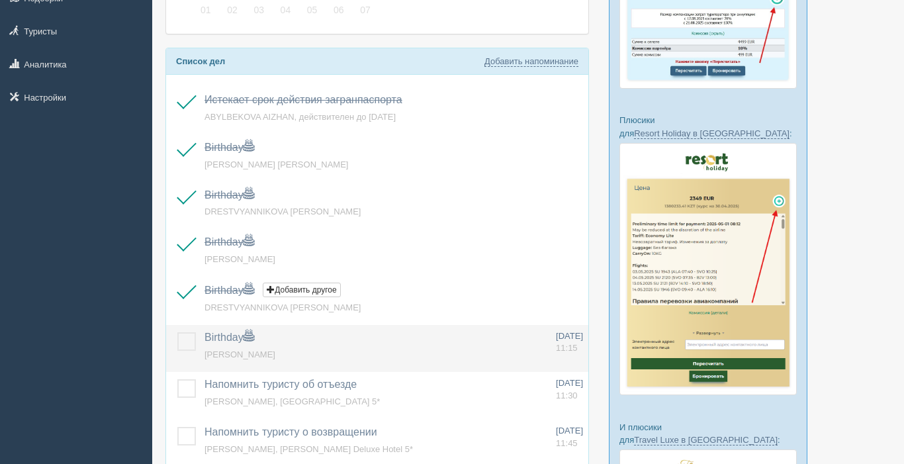
click at [177, 332] on label at bounding box center [177, 332] width 0 height 0
click at [0, 0] on input "checkbox" at bounding box center [0, 0] width 0 height 0
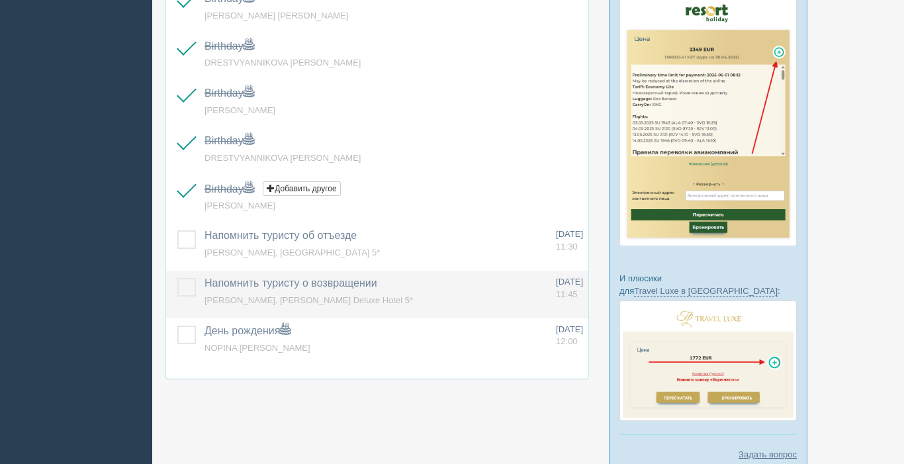
scroll to position [368, 0]
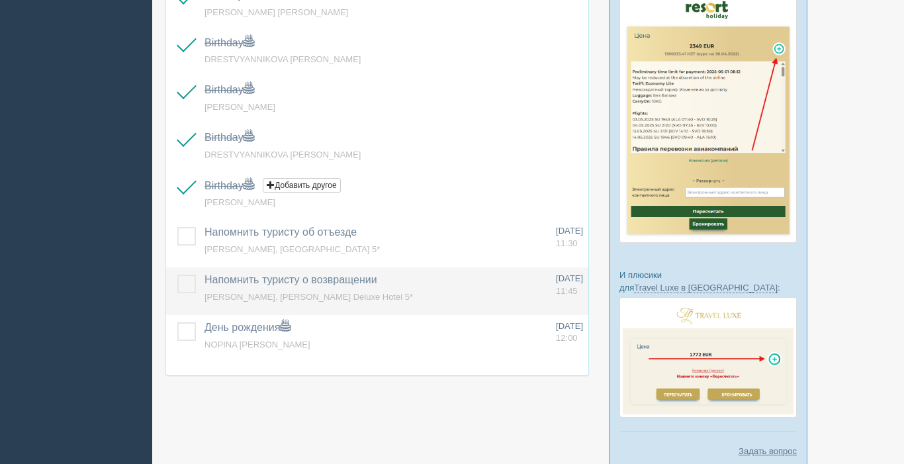
click at [177, 275] on label at bounding box center [177, 275] width 0 height 0
click at [0, 0] on input "checkbox" at bounding box center [0, 0] width 0 height 0
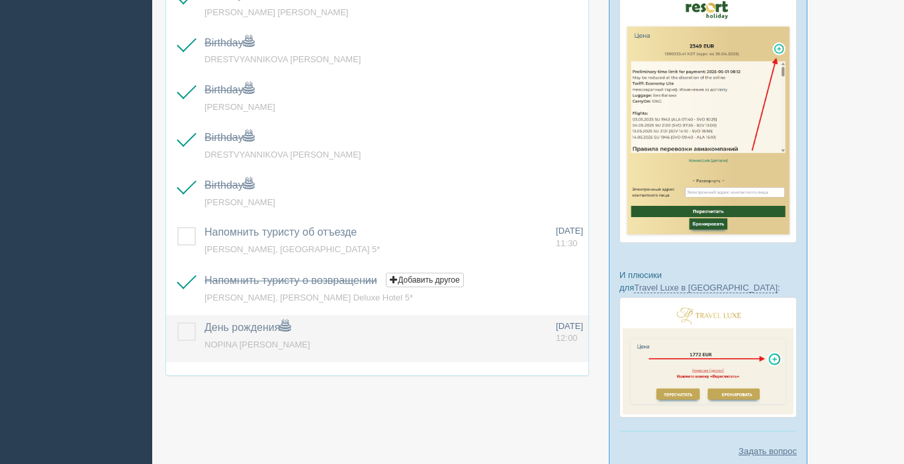
click at [177, 322] on label at bounding box center [177, 322] width 0 height 0
click at [0, 0] on input "checkbox" at bounding box center [0, 0] width 0 height 0
